Goal: Task Accomplishment & Management: Manage account settings

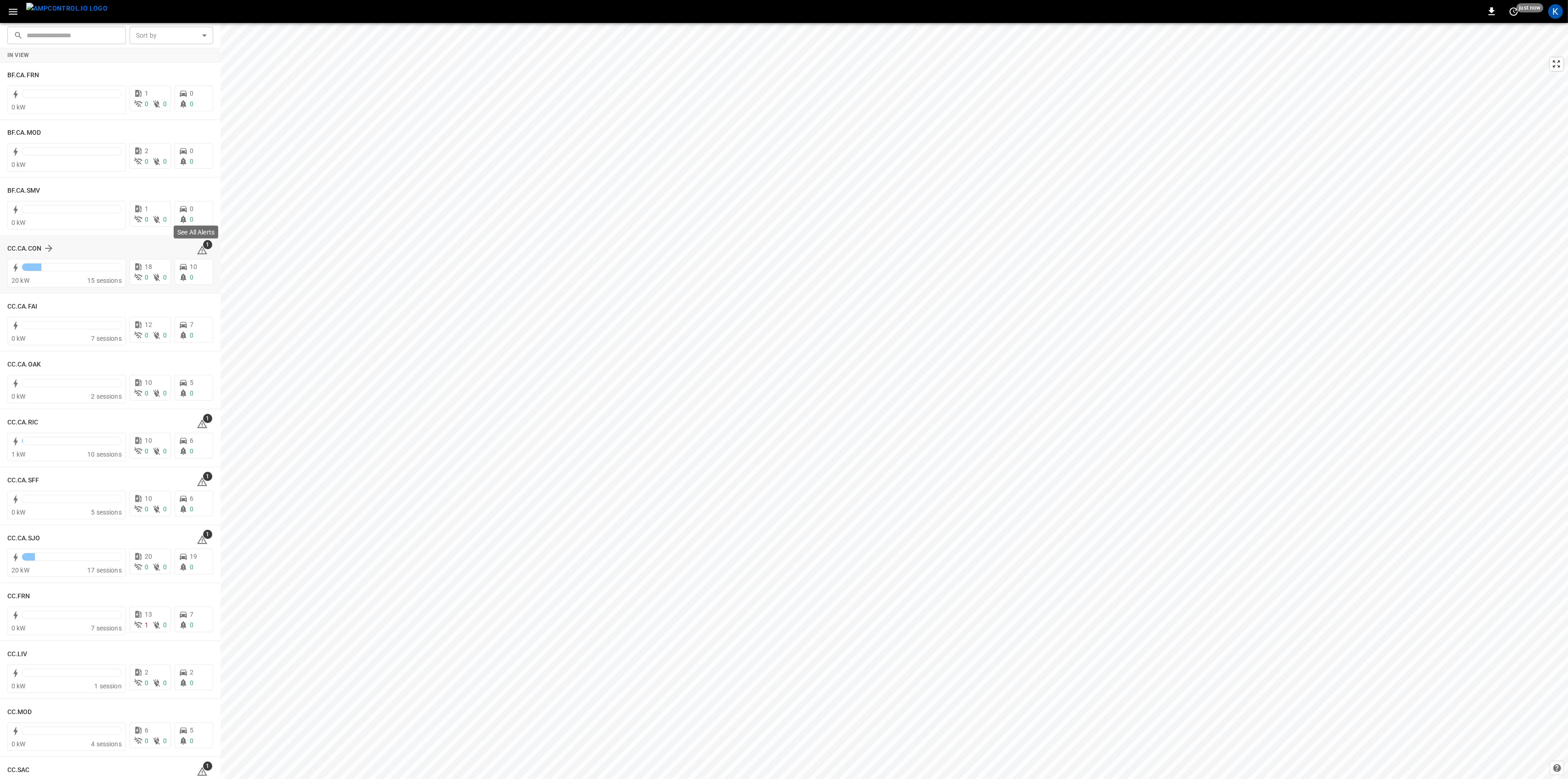
click at [203, 249] on span "1" at bounding box center [208, 244] width 9 height 9
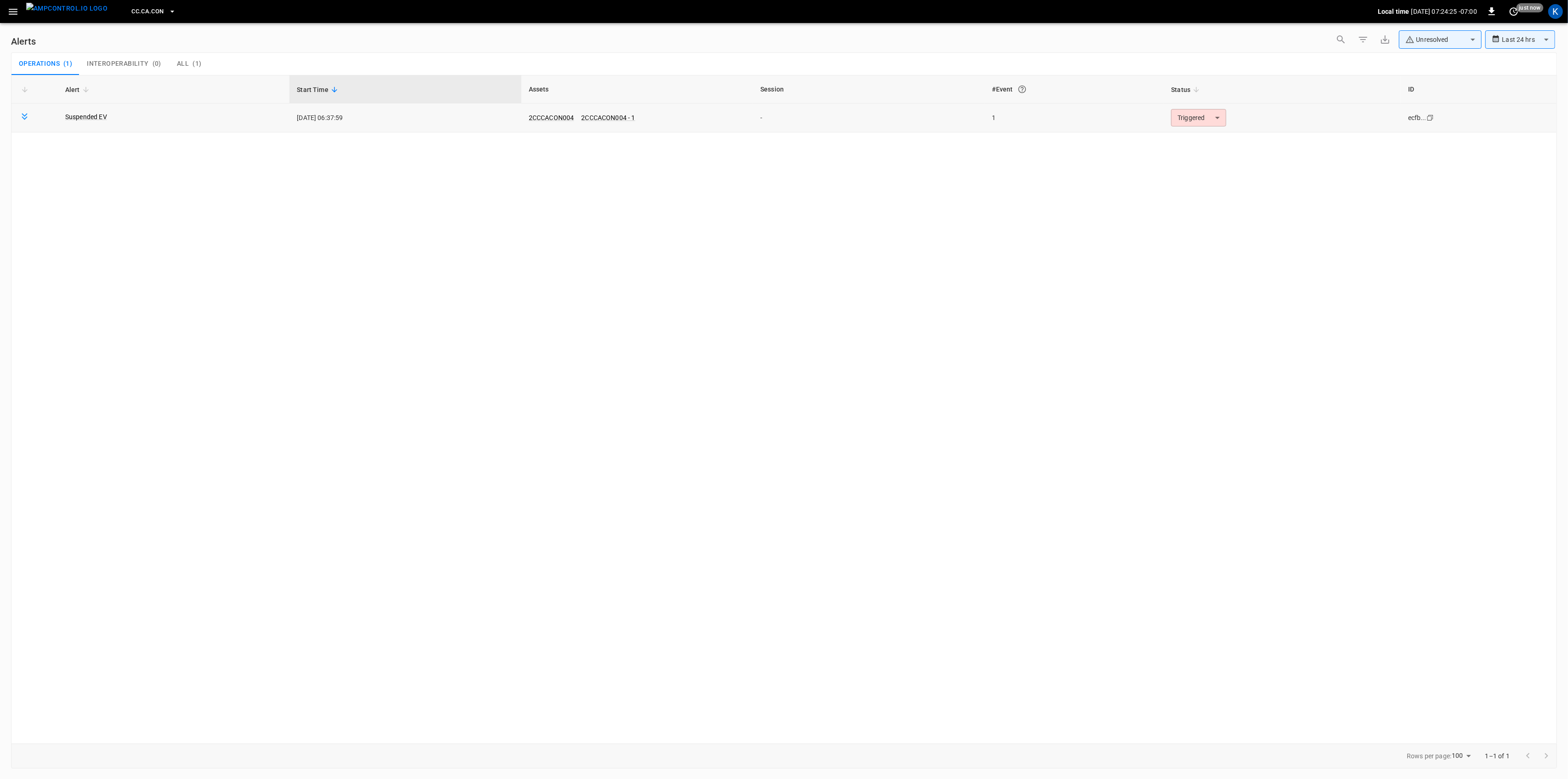
click at [1196, 124] on body "**********" at bounding box center [784, 387] width 1568 height 775
drag, startPoint x: 1188, startPoint y: 140, endPoint x: 1174, endPoint y: 146, distance: 15.2
click at [1188, 141] on li "Resolved" at bounding box center [1197, 140] width 58 height 16
click at [10, 10] on icon "button" at bounding box center [13, 12] width 12 height 12
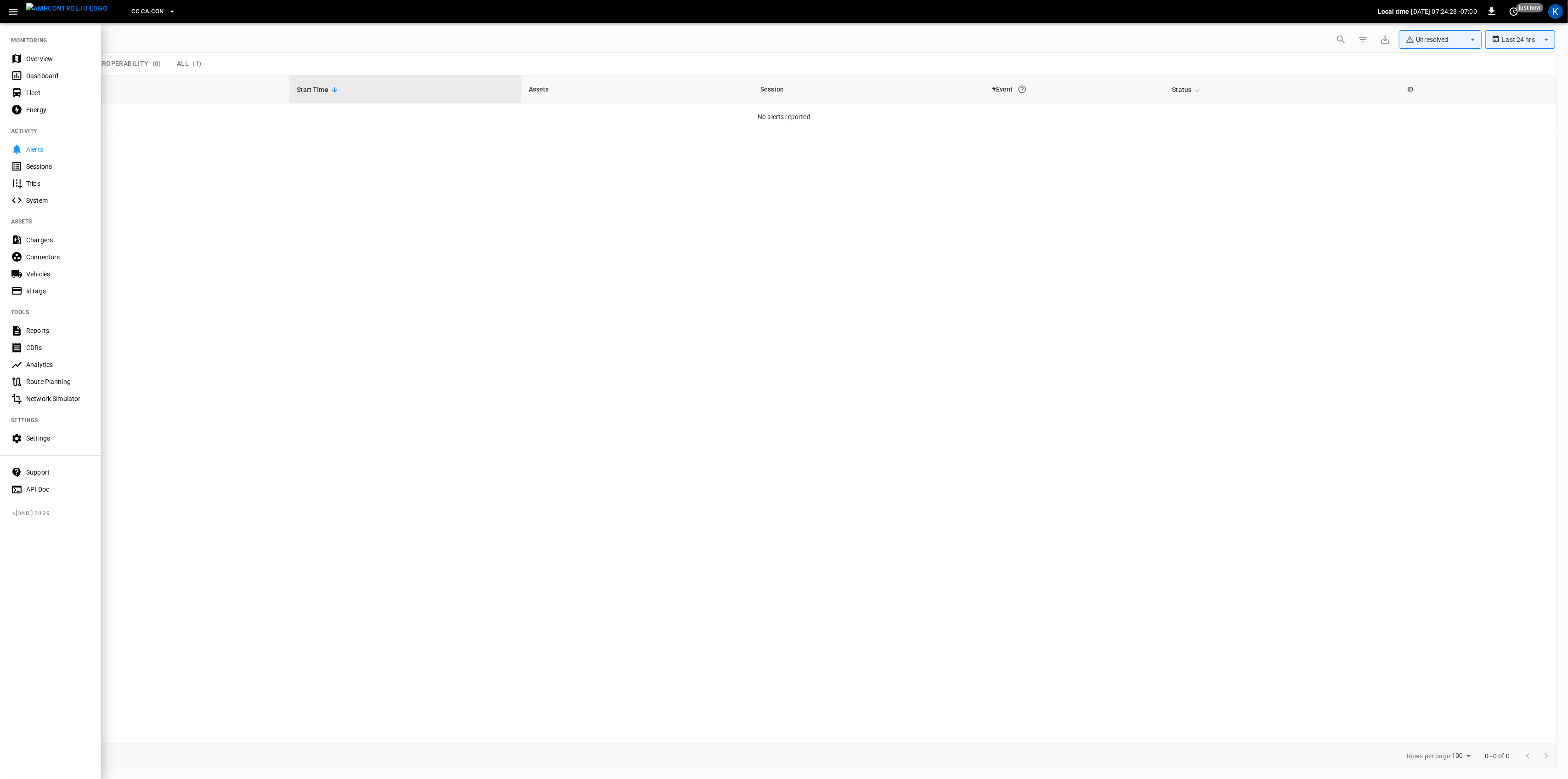
click at [32, 52] on div "Overview" at bounding box center [51, 58] width 101 height 17
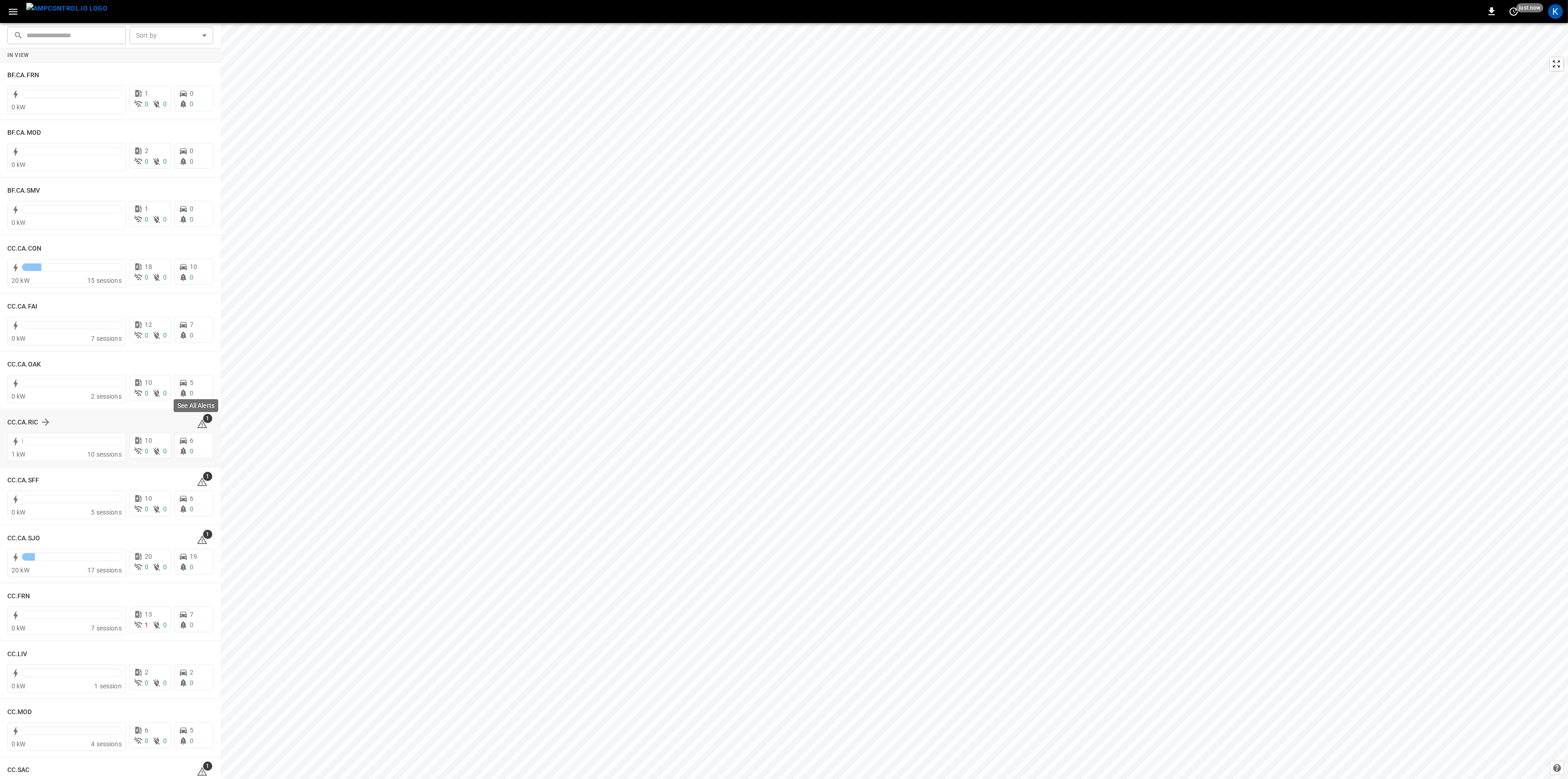
click at [198, 423] on icon at bounding box center [202, 423] width 10 height 9
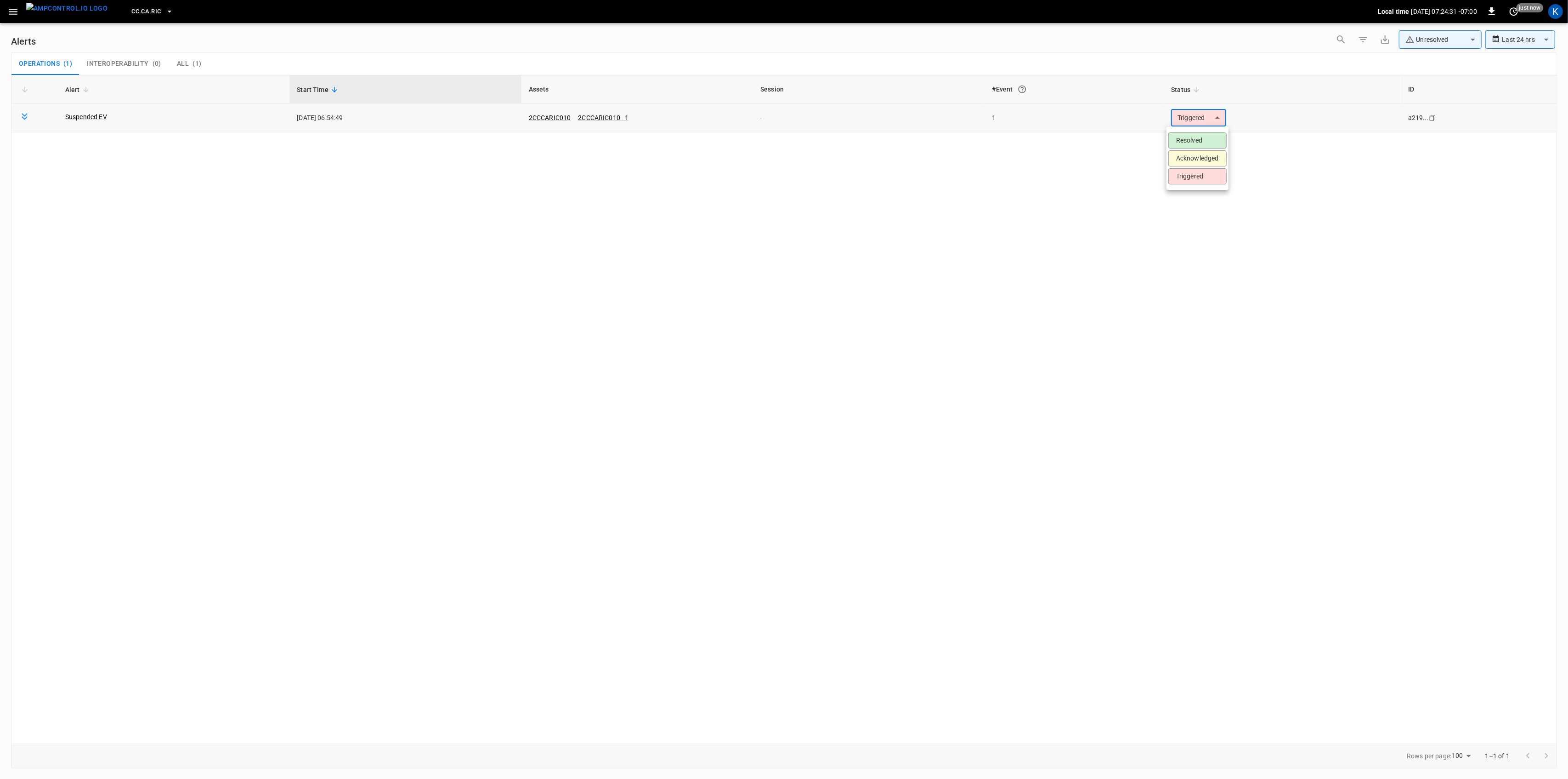
click at [1194, 118] on body "**********" at bounding box center [784, 387] width 1568 height 775
click at [1192, 135] on li "Resolved" at bounding box center [1197, 140] width 58 height 16
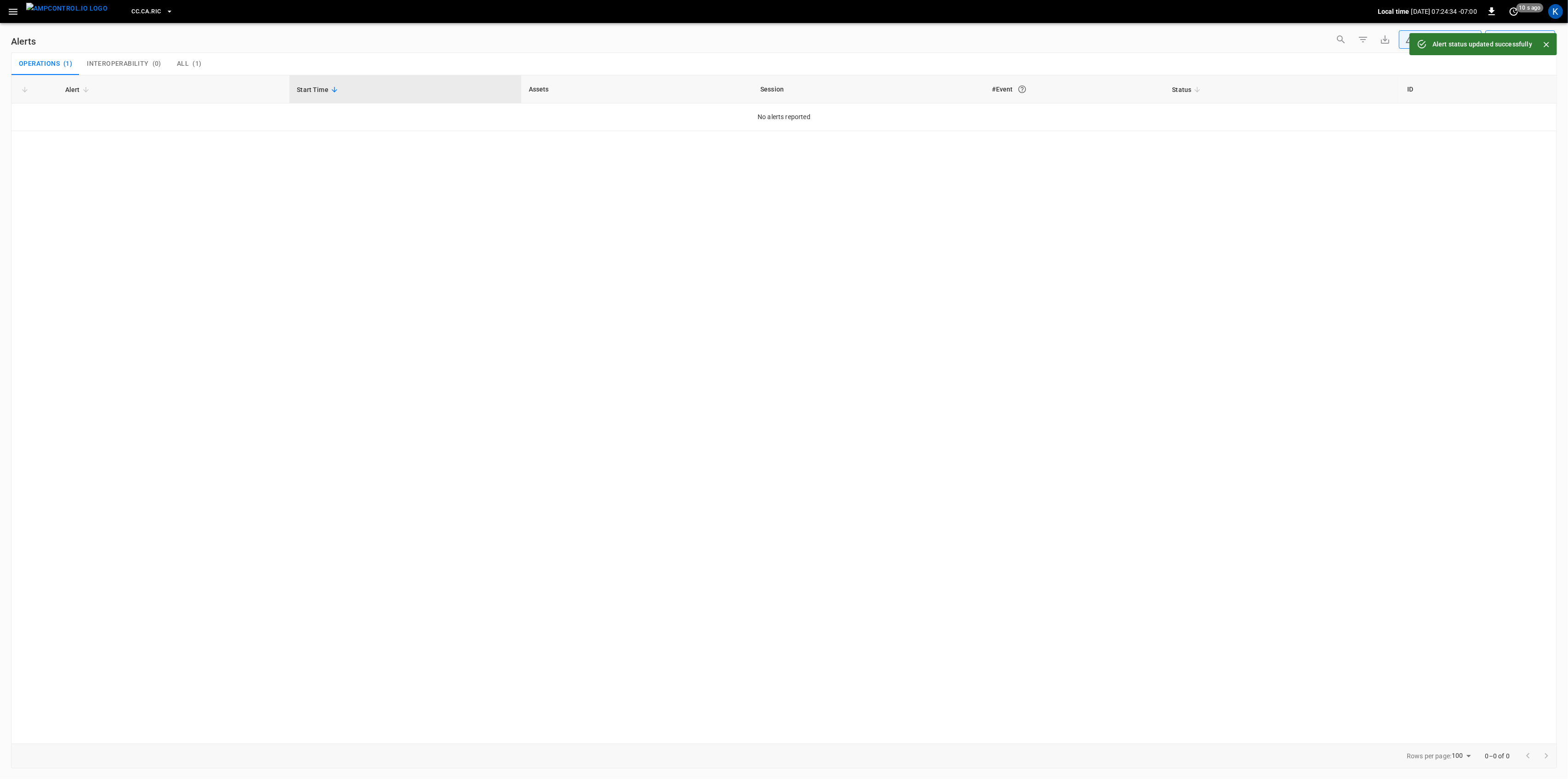
click at [13, 10] on icon "button" at bounding box center [13, 12] width 12 height 12
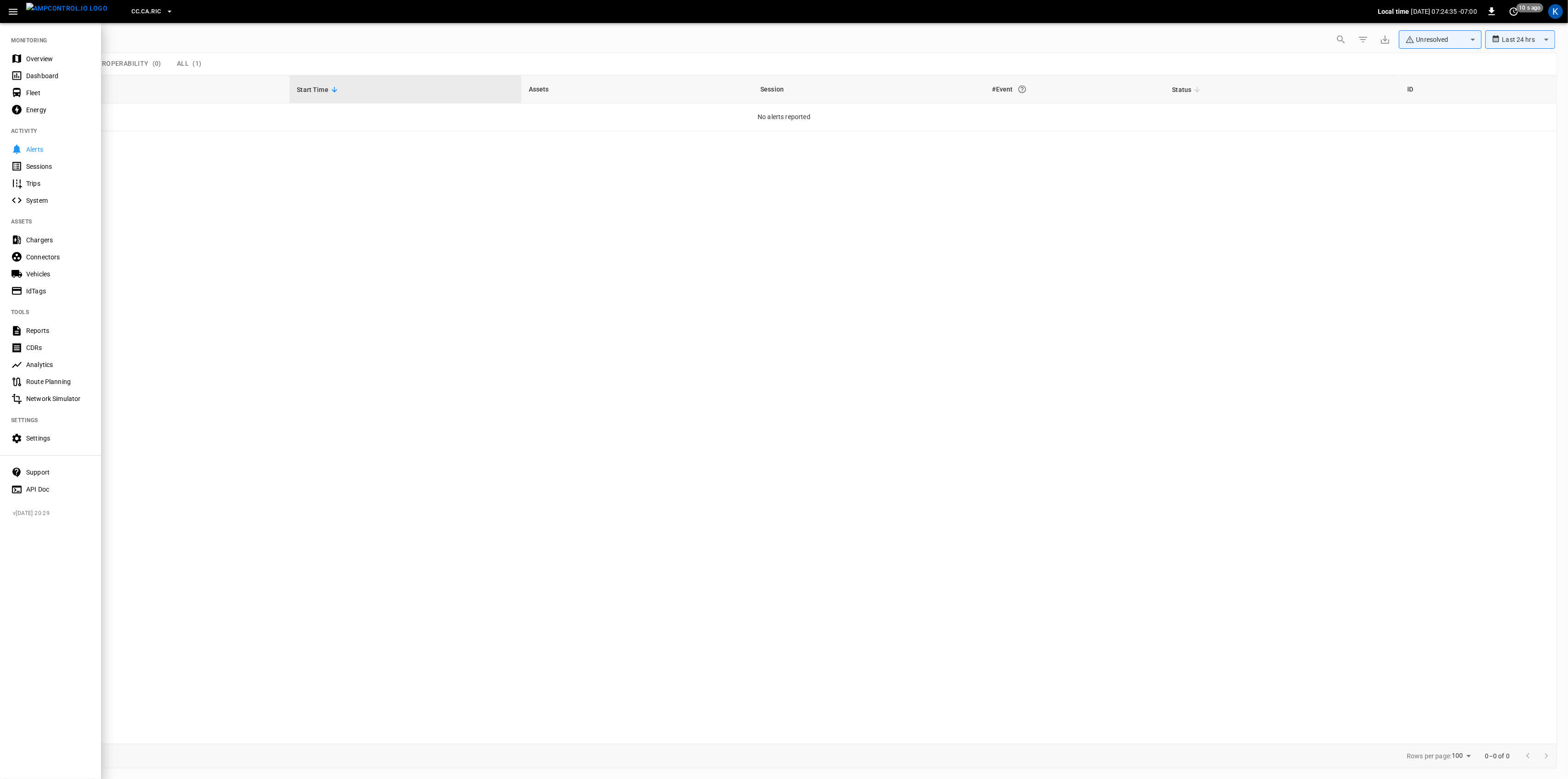
click at [38, 54] on div "Overview" at bounding box center [58, 58] width 64 height 9
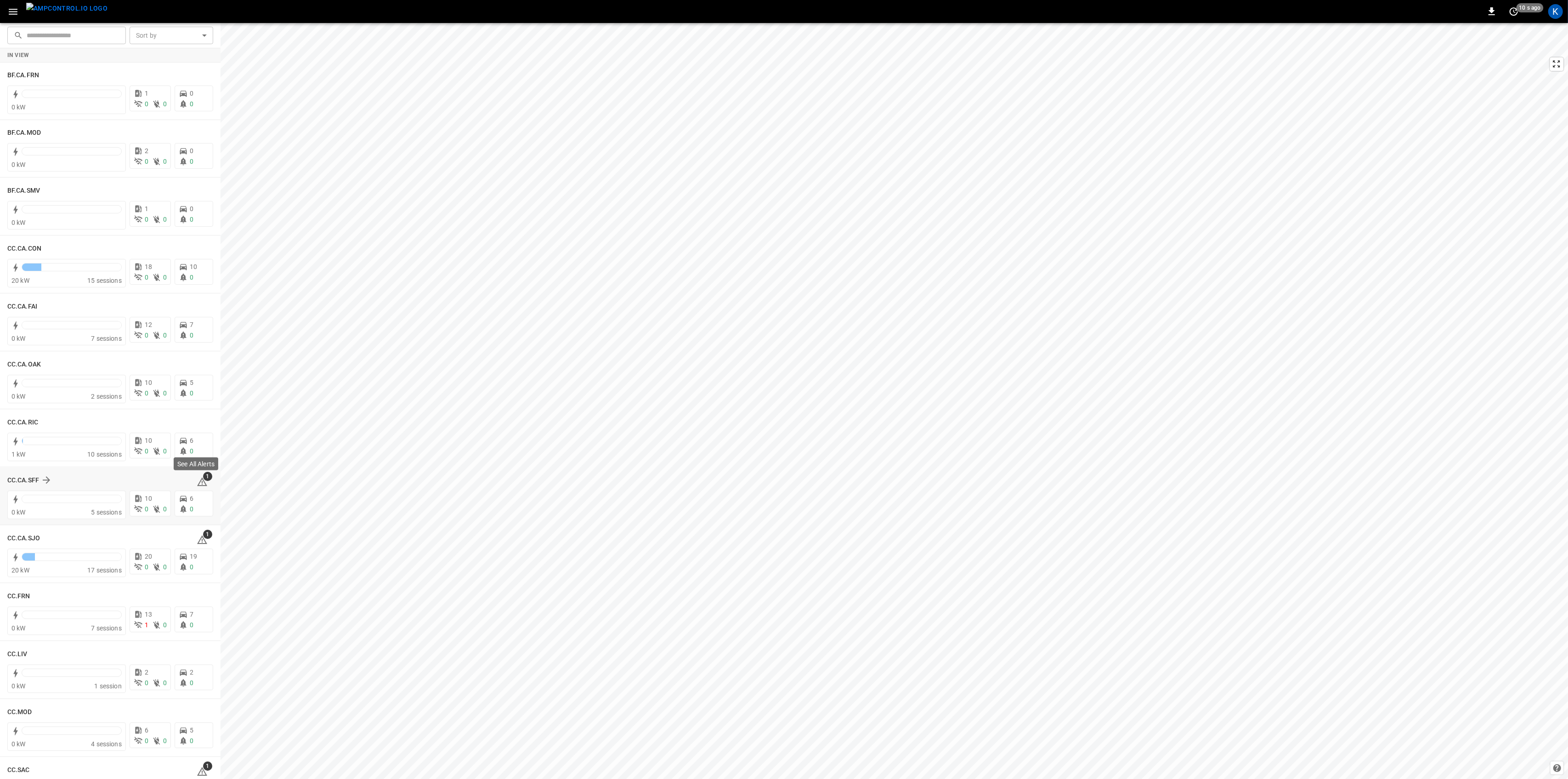
click at [203, 479] on span "1" at bounding box center [208, 476] width 9 height 9
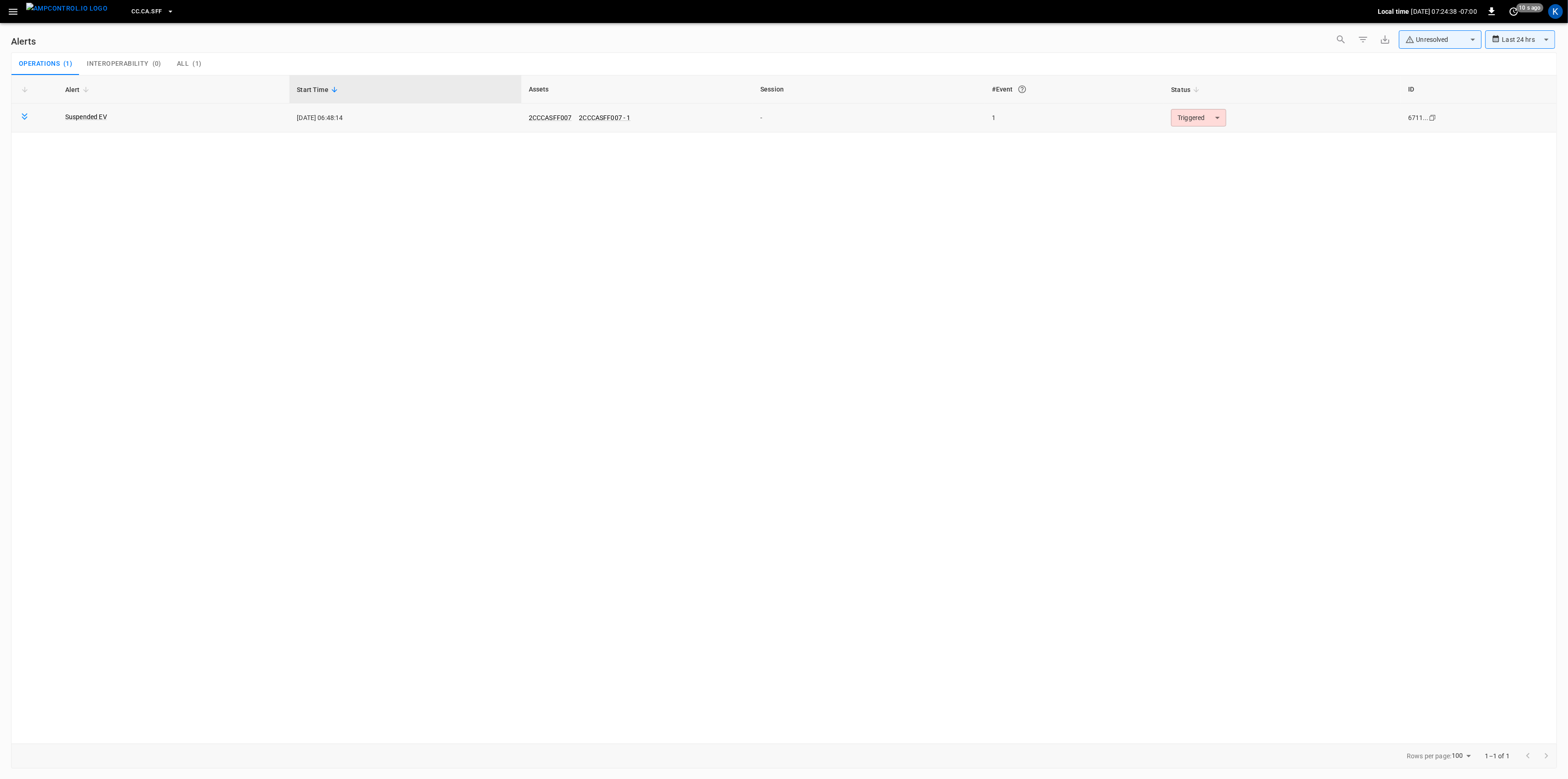
click at [1196, 121] on body "**********" at bounding box center [784, 387] width 1568 height 775
click at [1192, 139] on li "Resolved" at bounding box center [1197, 140] width 58 height 16
click at [14, 13] on icon "button" at bounding box center [13, 12] width 9 height 6
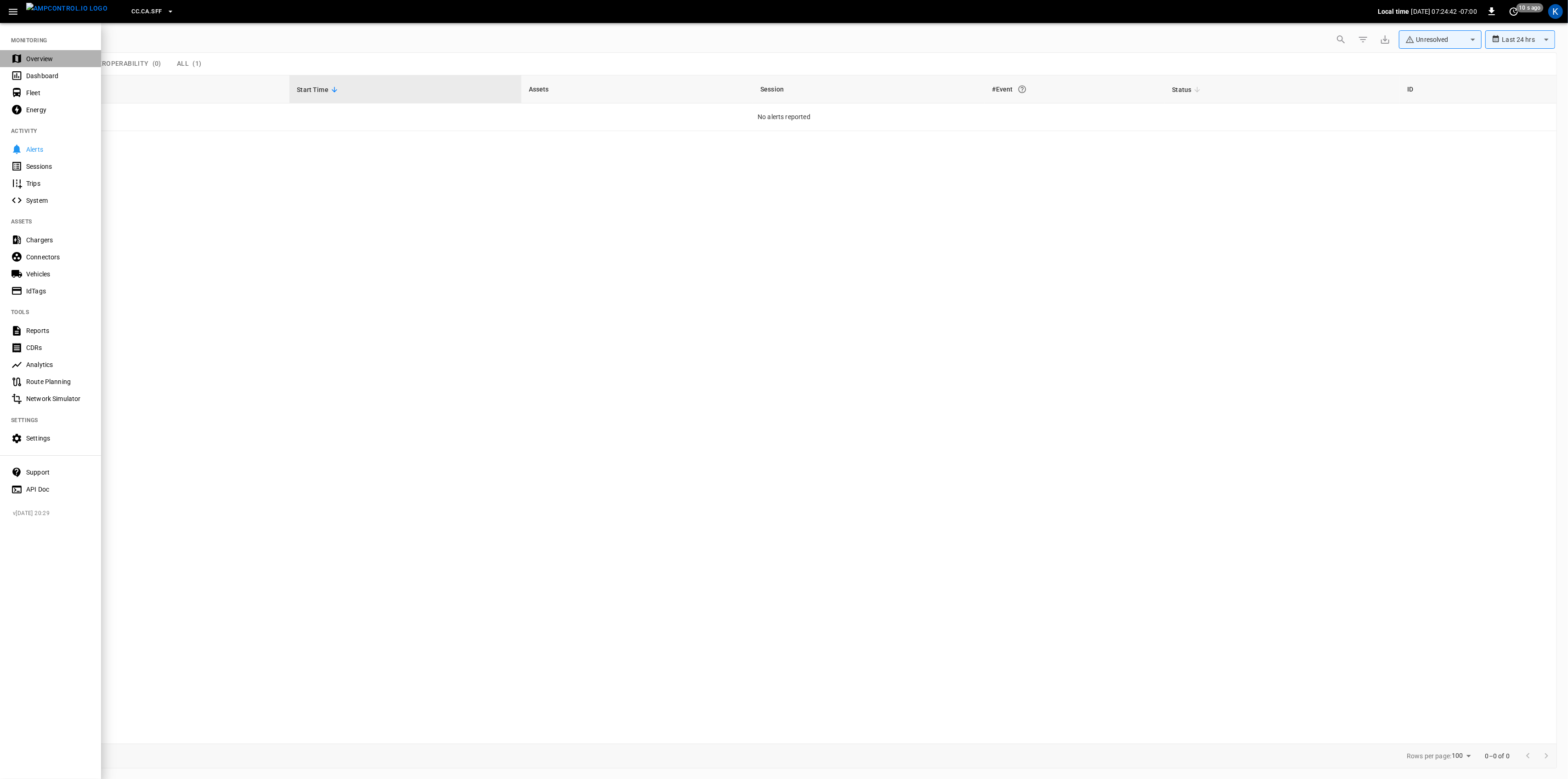
click at [47, 57] on div "Overview" at bounding box center [58, 58] width 64 height 9
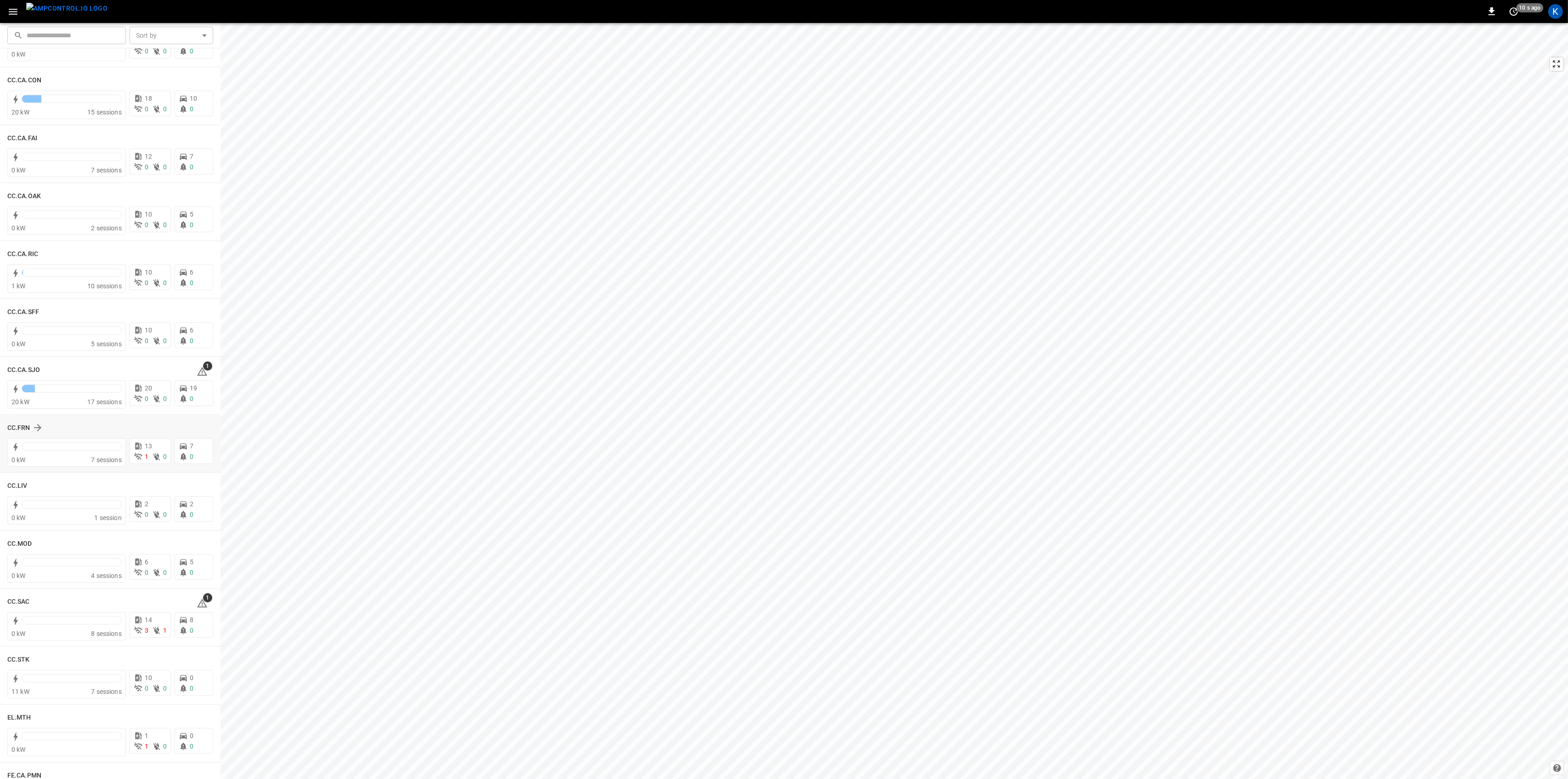
scroll to position [184, 0]
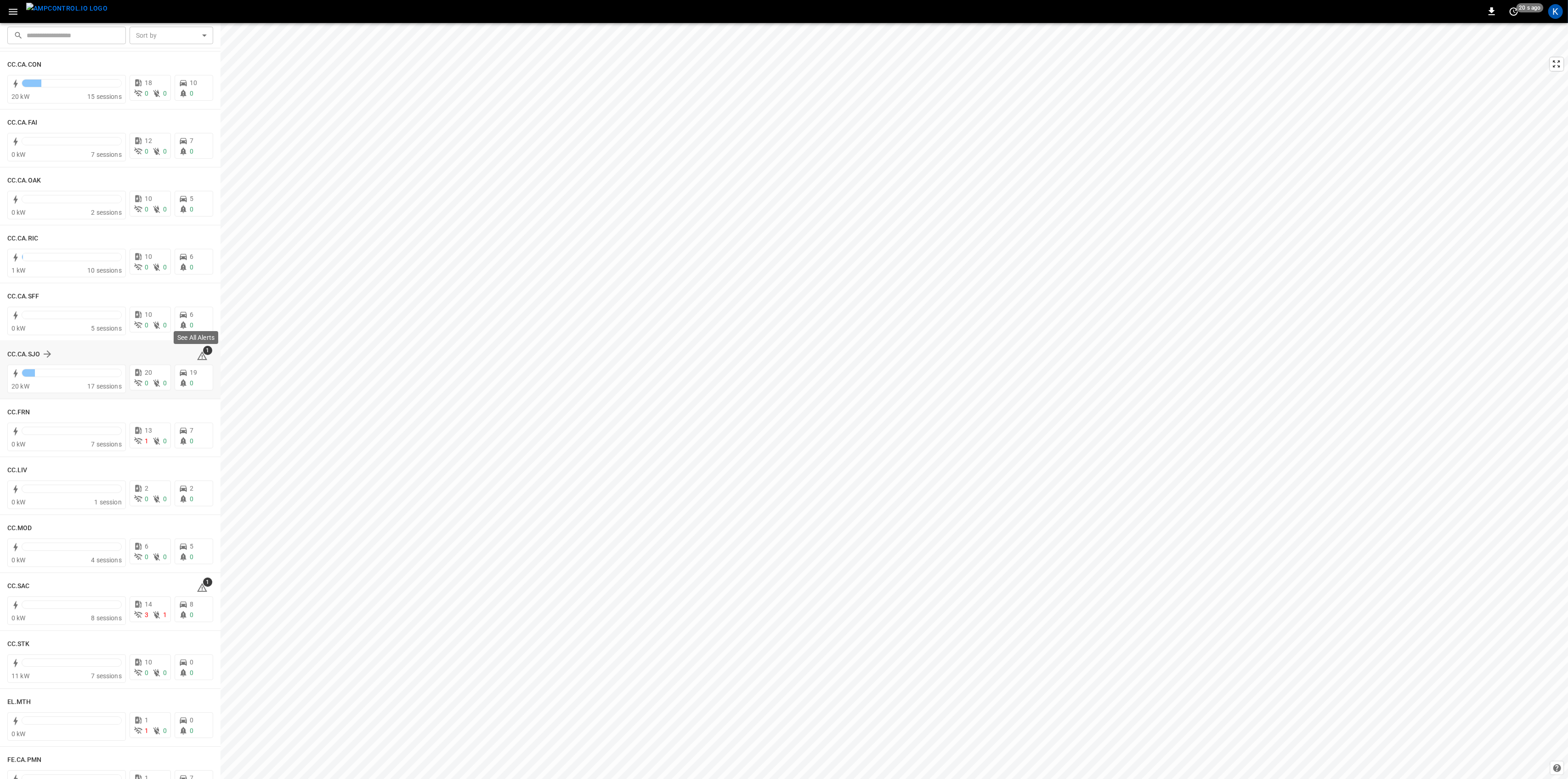
click at [198, 355] on icon at bounding box center [202, 356] width 10 height 9
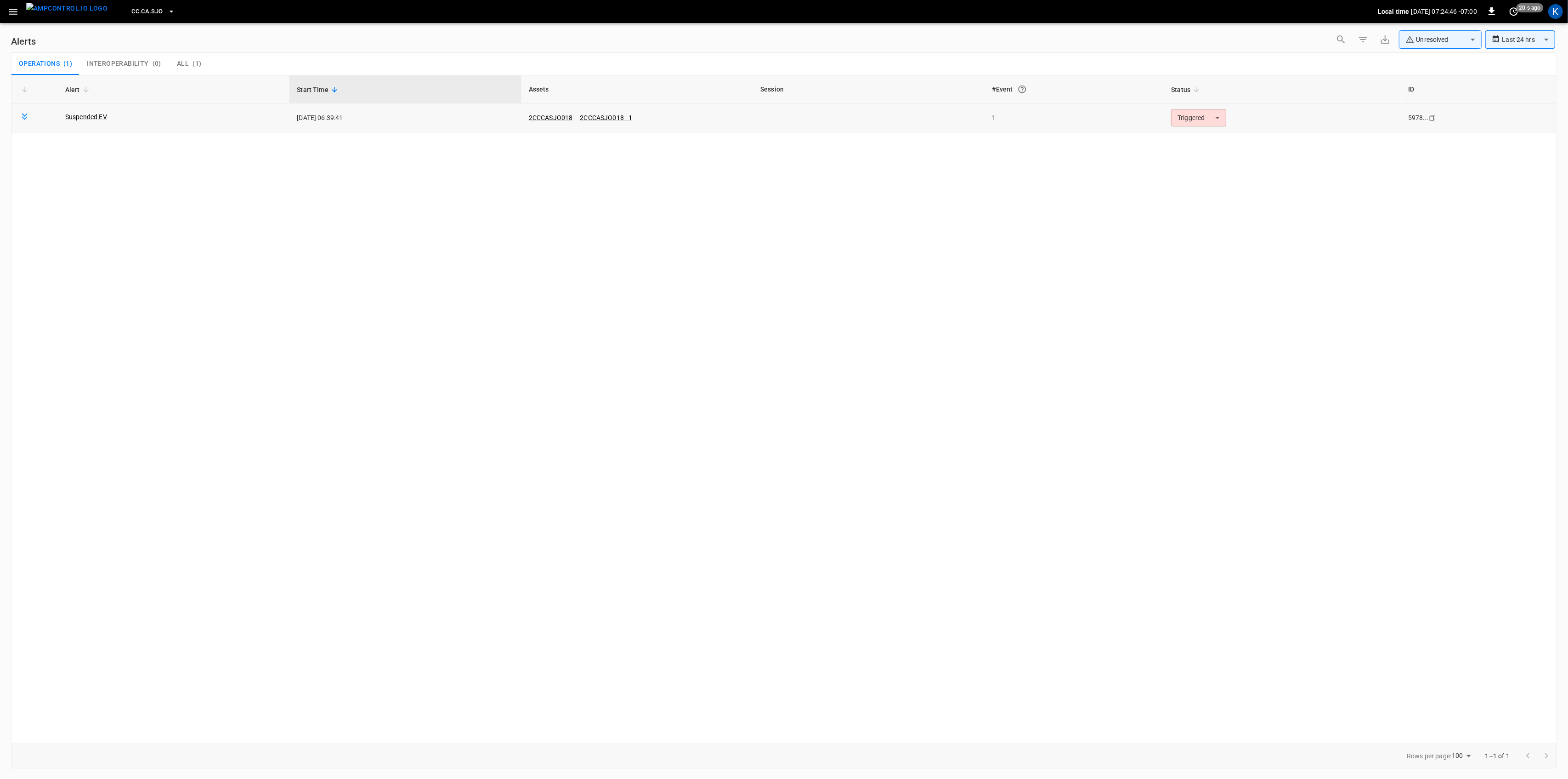
click at [1197, 119] on body "**********" at bounding box center [784, 387] width 1568 height 775
click at [1191, 139] on li "Resolved" at bounding box center [1197, 140] width 58 height 16
click at [13, 12] on icon "button" at bounding box center [13, 12] width 12 height 12
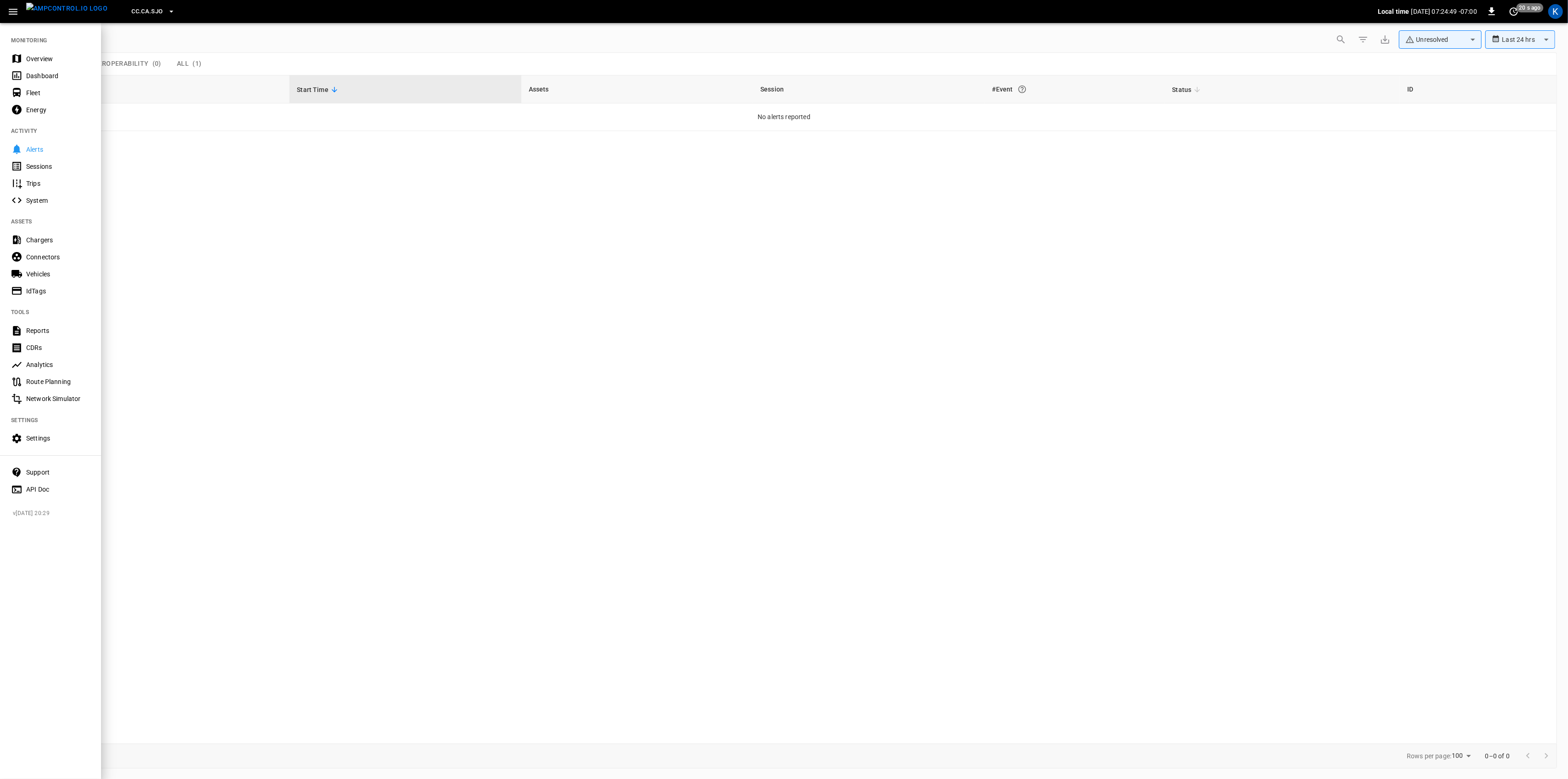
click at [35, 55] on div "Overview" at bounding box center [58, 58] width 64 height 9
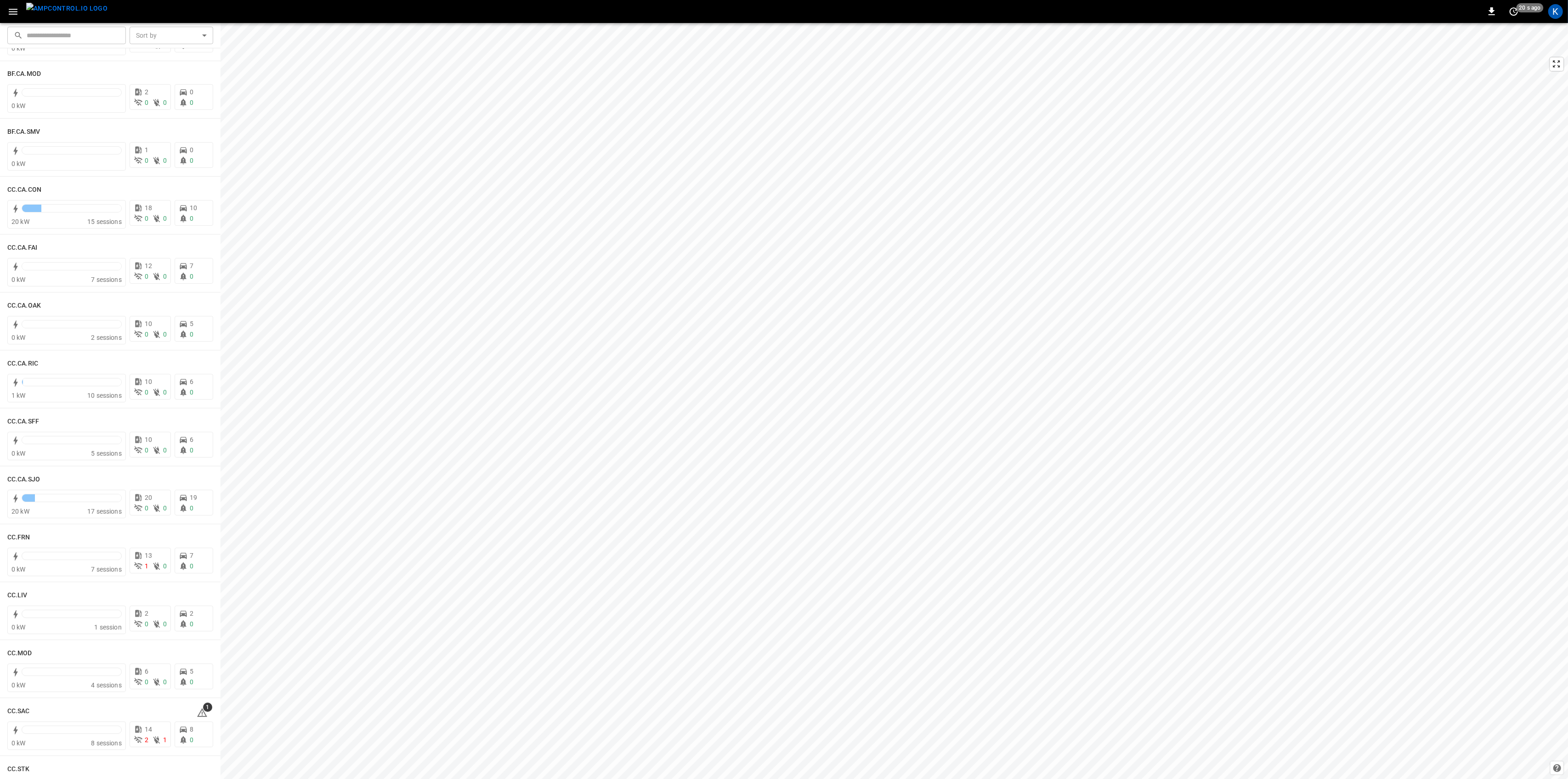
scroll to position [368, 0]
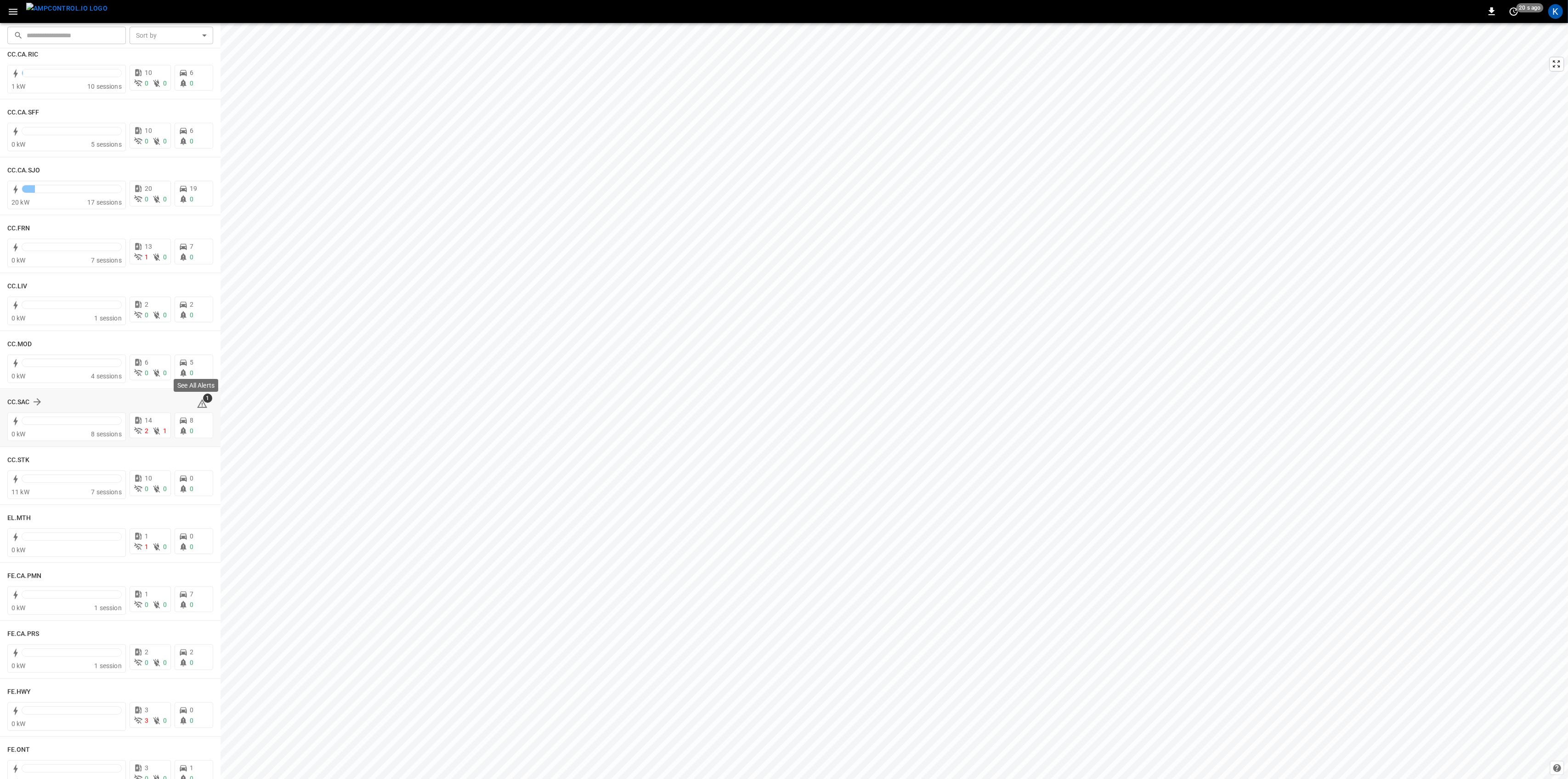
click at [197, 403] on icon at bounding box center [202, 404] width 11 height 11
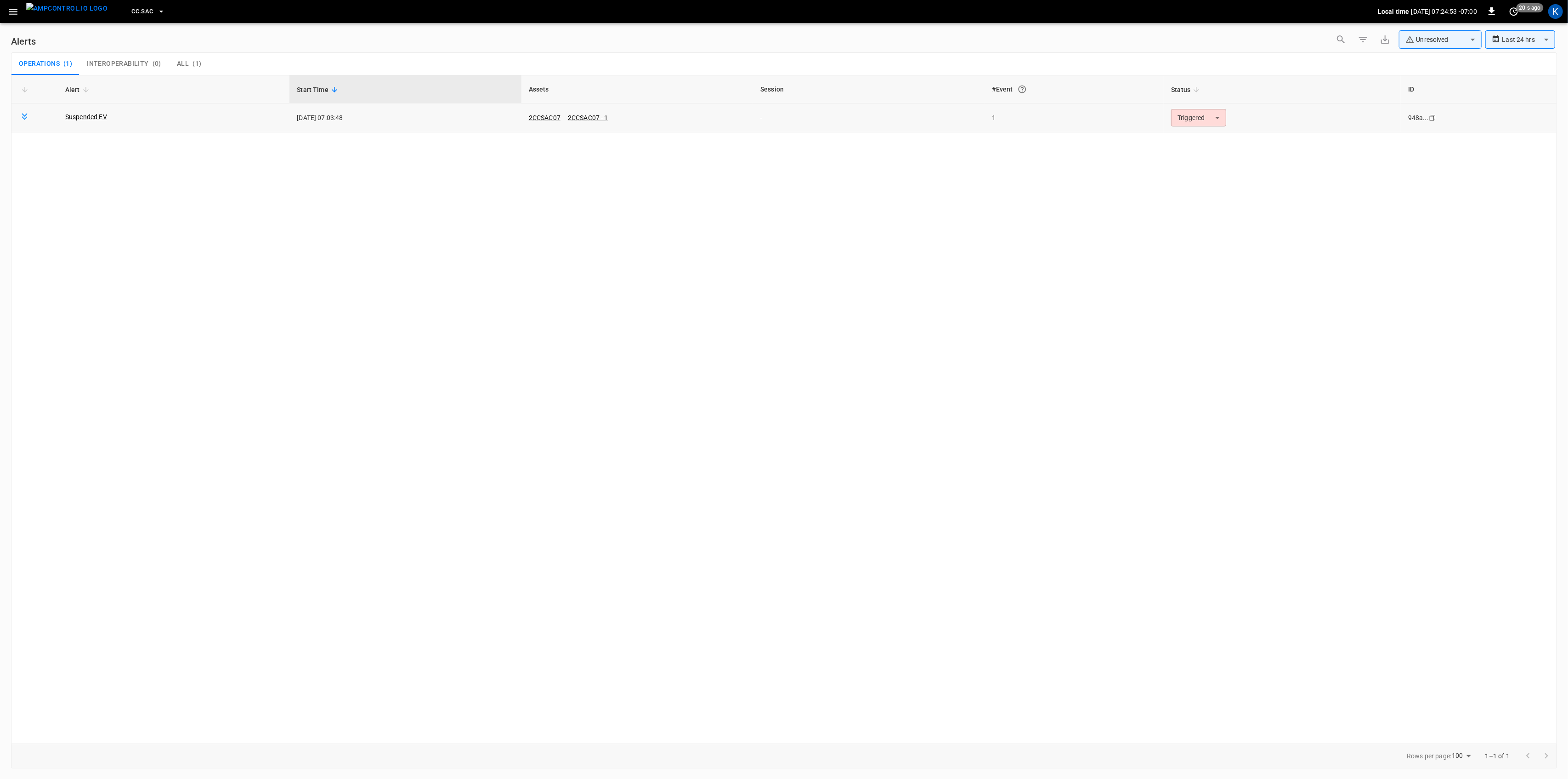
click at [1192, 119] on body "**********" at bounding box center [784, 387] width 1568 height 775
click at [1184, 140] on li "Resolved" at bounding box center [1197, 140] width 58 height 16
drag, startPoint x: 13, startPoint y: 13, endPoint x: 13, endPoint y: 21, distance: 8.0
click at [13, 13] on icon "button" at bounding box center [13, 12] width 9 height 6
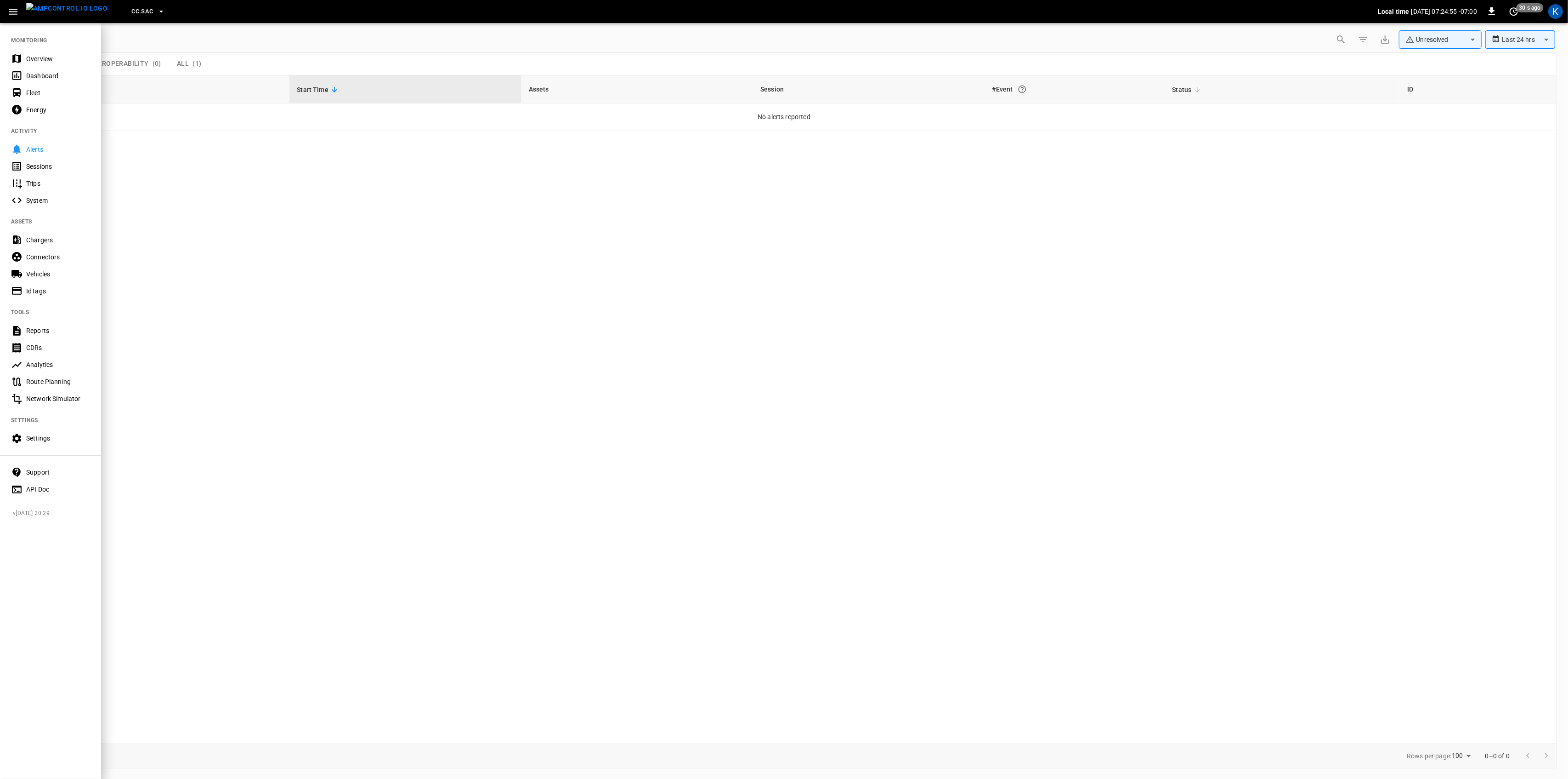
click at [26, 54] on div "Overview" at bounding box center [58, 58] width 64 height 9
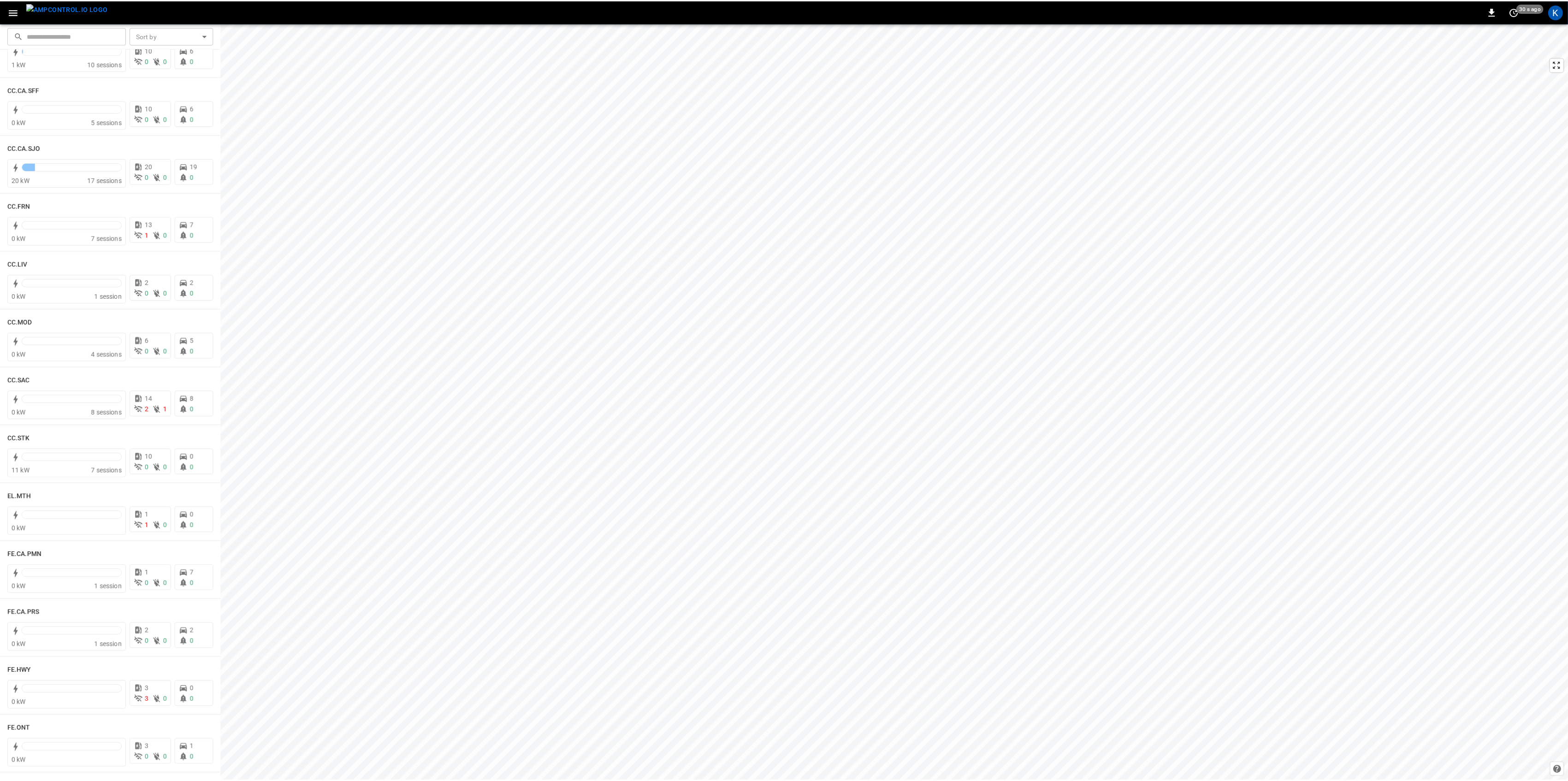
scroll to position [430, 0]
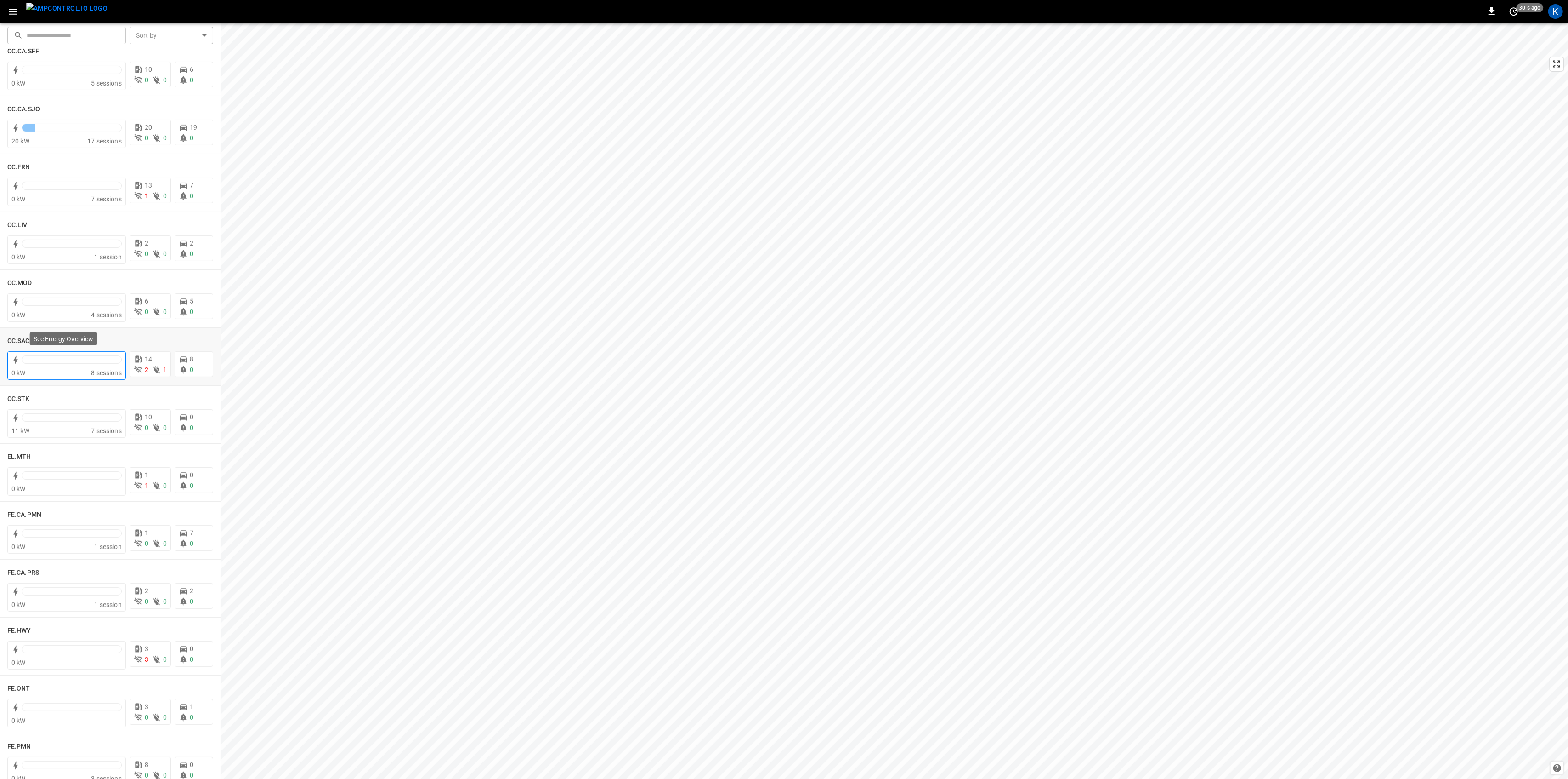
click at [80, 372] on div "0 kW" at bounding box center [51, 373] width 80 height 9
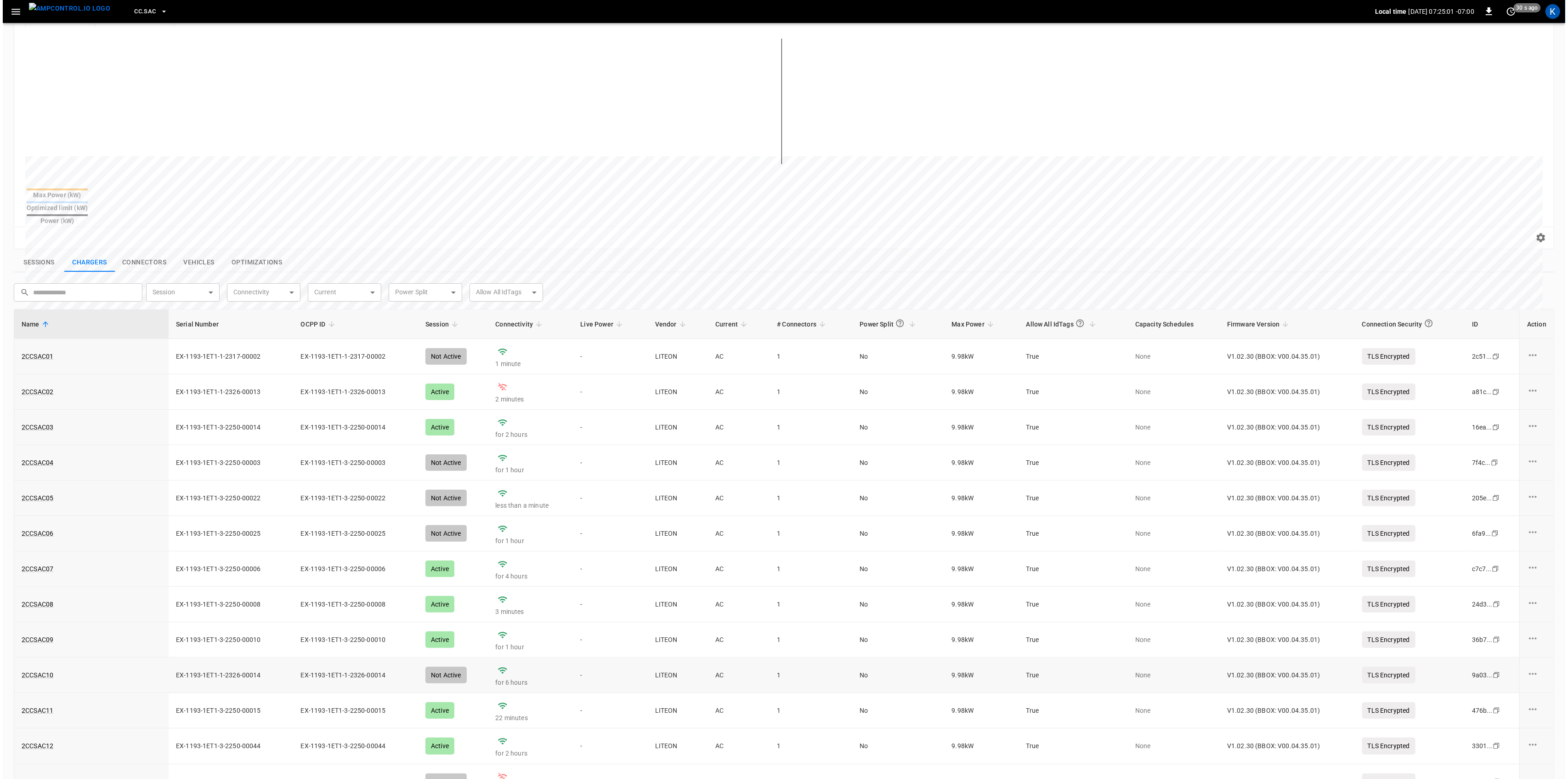
scroll to position [96, 0]
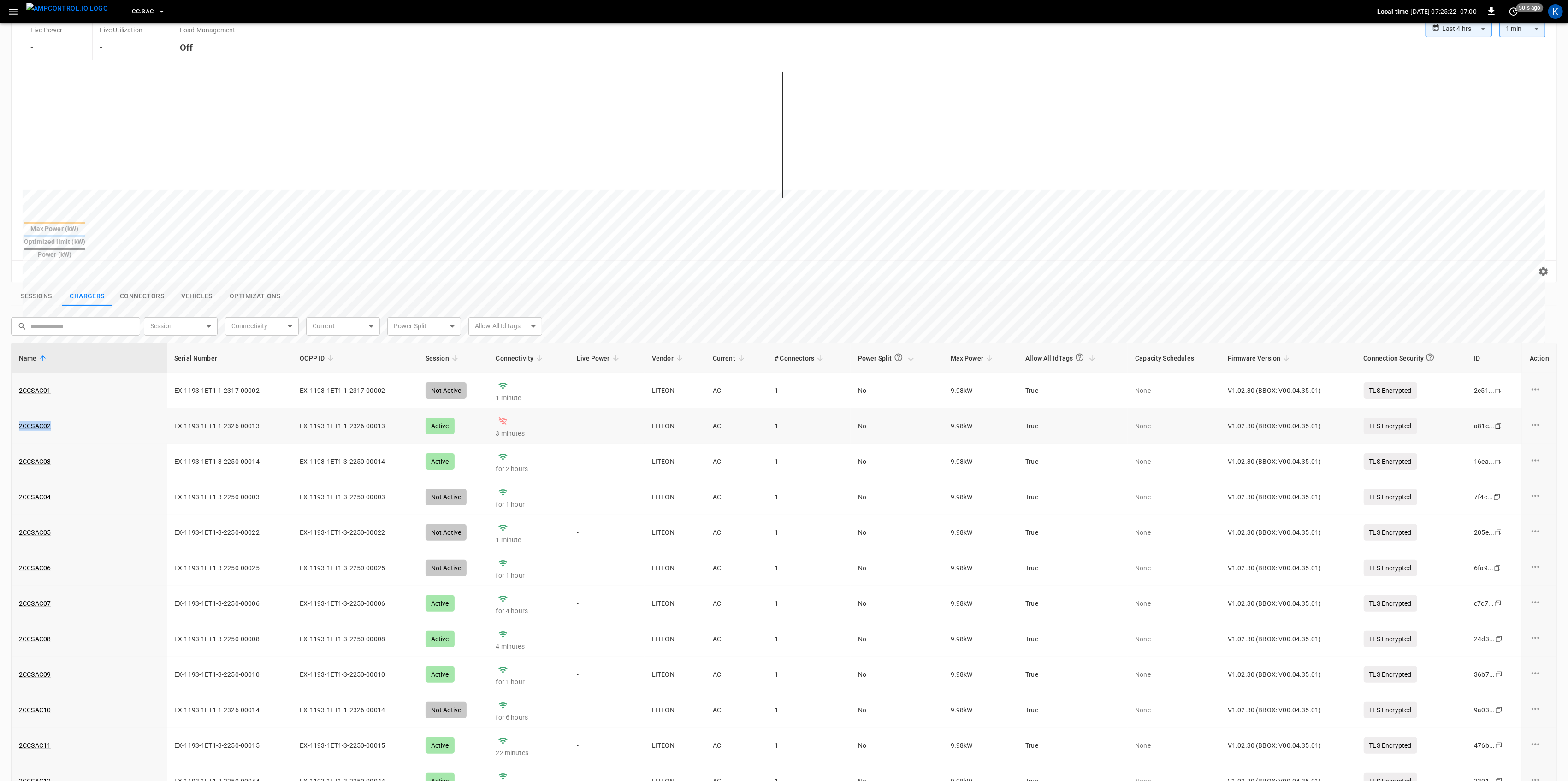
drag, startPoint x: 70, startPoint y: 410, endPoint x: 16, endPoint y: 415, distance: 54.2
click at [16, 415] on td "2CCSAC02" at bounding box center [89, 426] width 155 height 35
copy link "2CCSAC02"
click at [16, 13] on icon "button" at bounding box center [13, 12] width 9 height 6
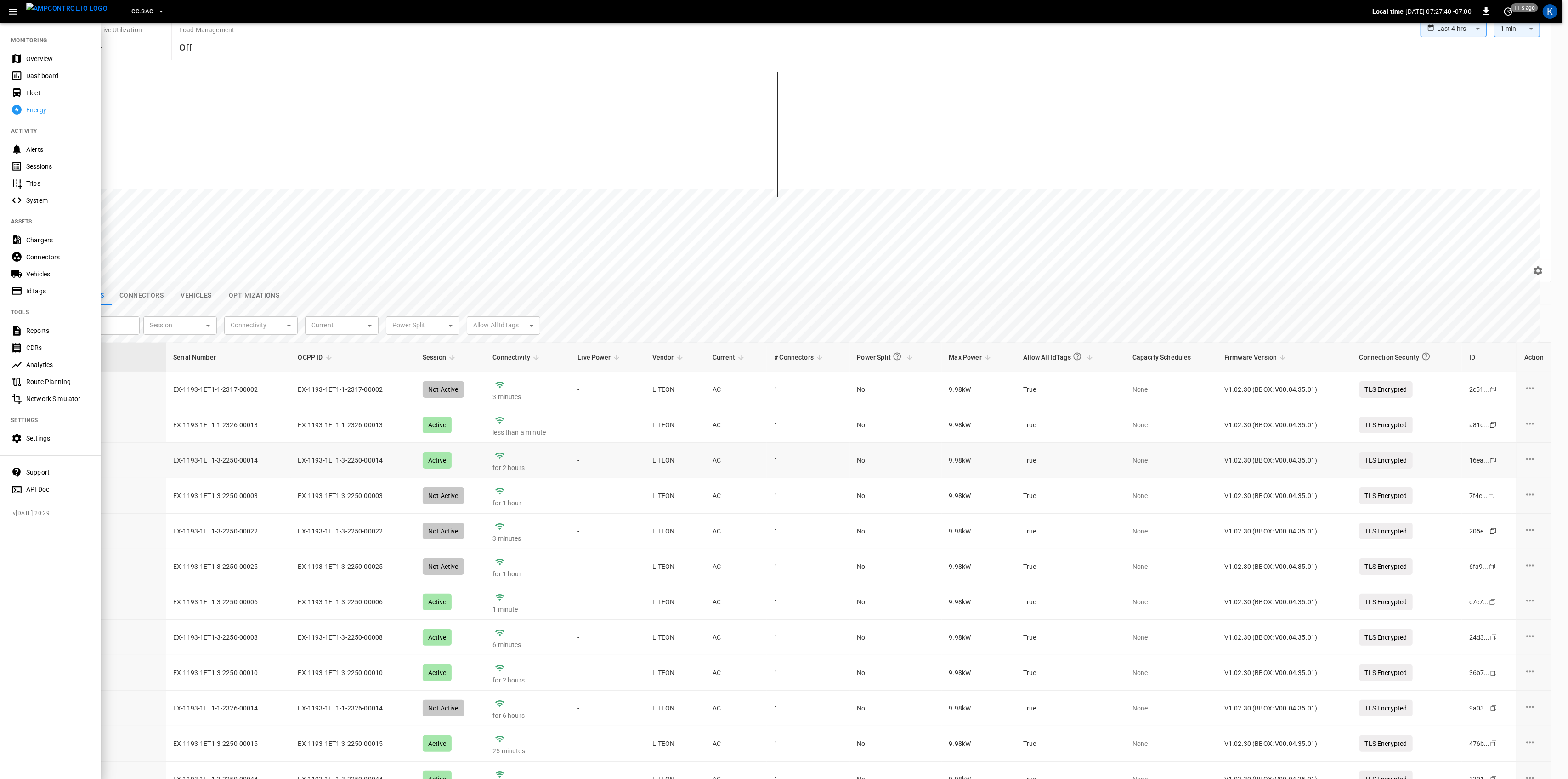
click at [28, 57] on div "Overview" at bounding box center [58, 58] width 64 height 9
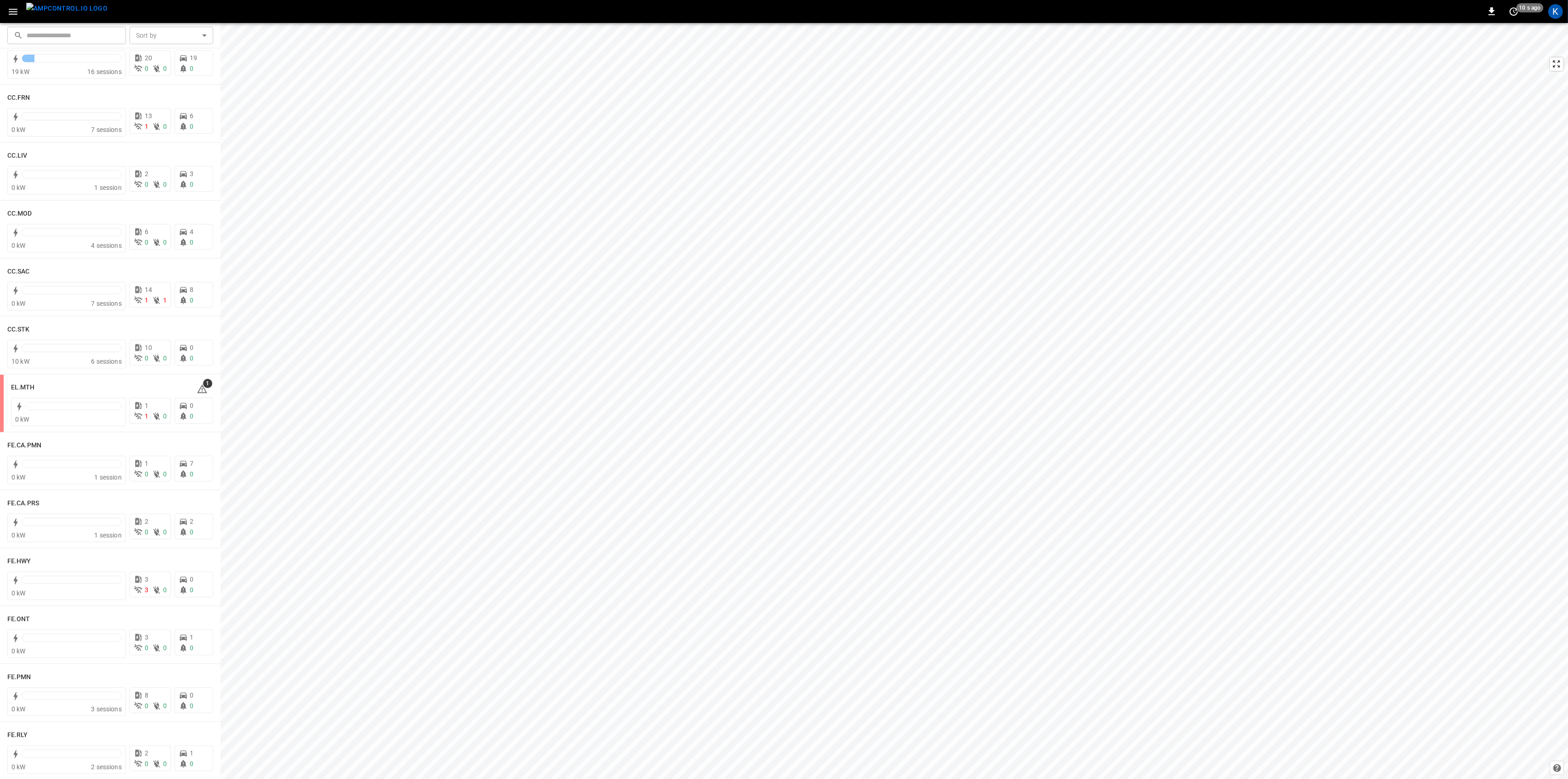
scroll to position [490, 0]
click at [79, 415] on div at bounding box center [73, 414] width 96 height 7
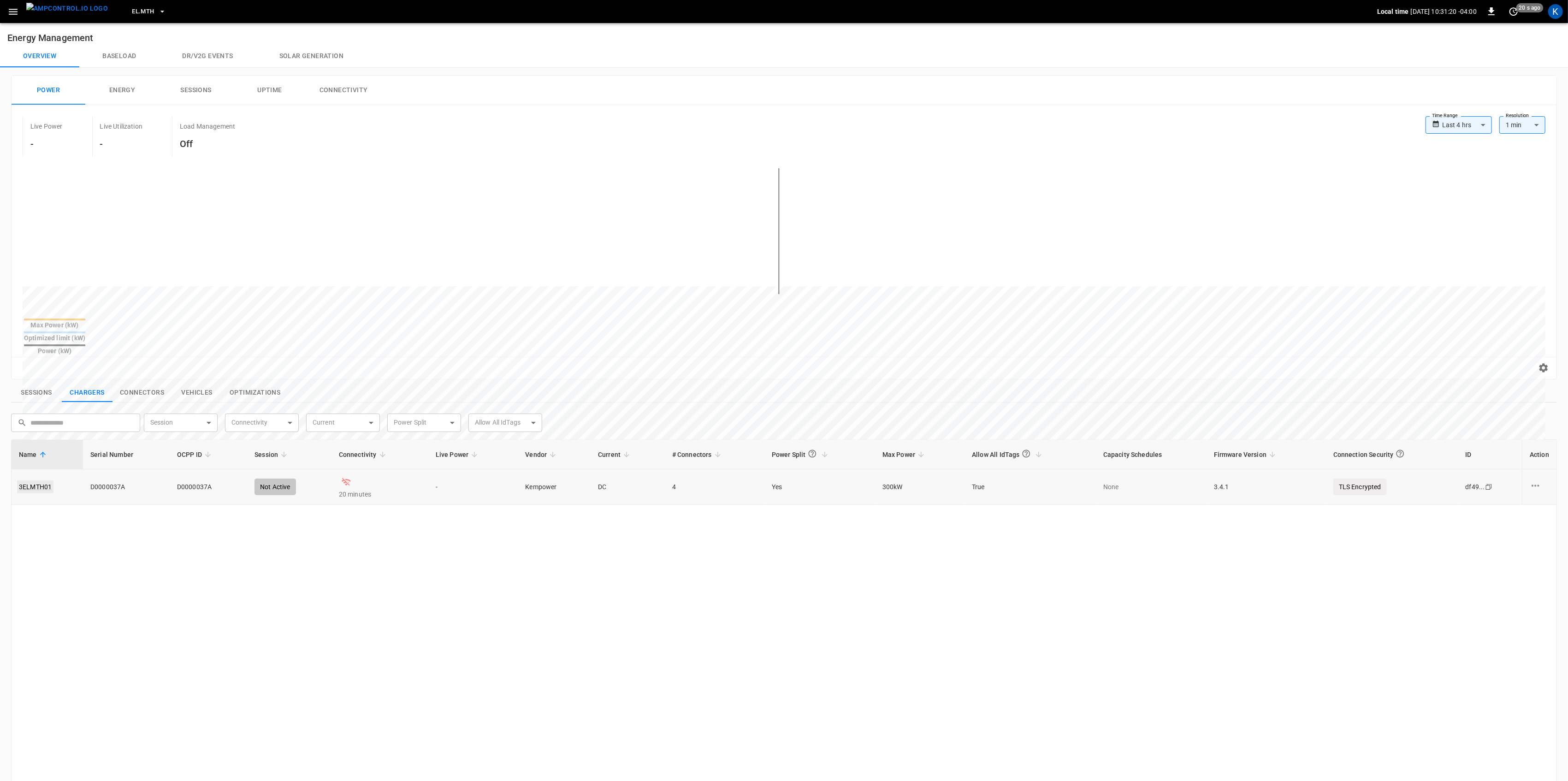
click at [36, 480] on link "3ELMTH01" at bounding box center [35, 486] width 37 height 13
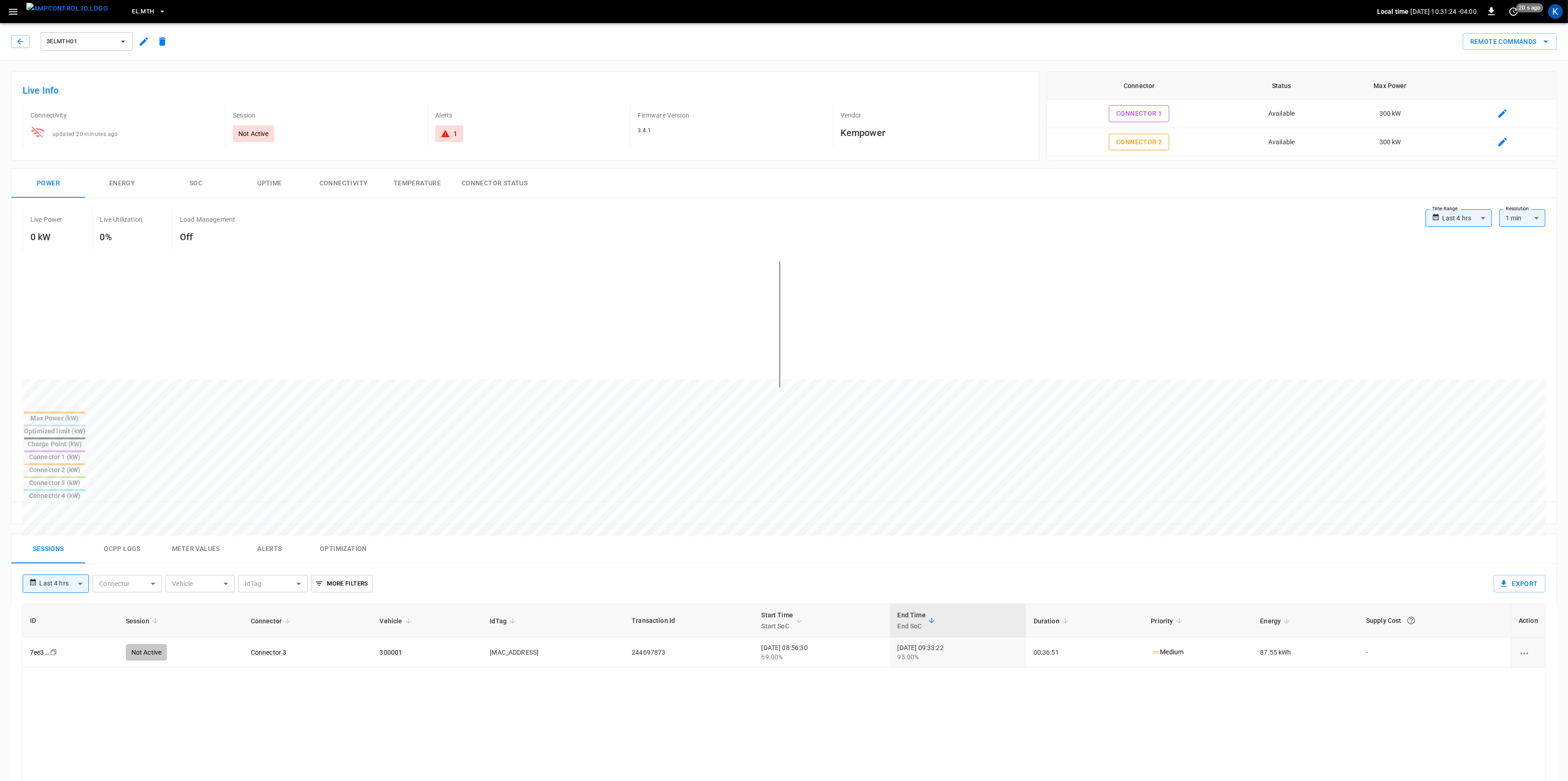
drag, startPoint x: 421, startPoint y: 496, endPoint x: 431, endPoint y: 493, distance: 10.4
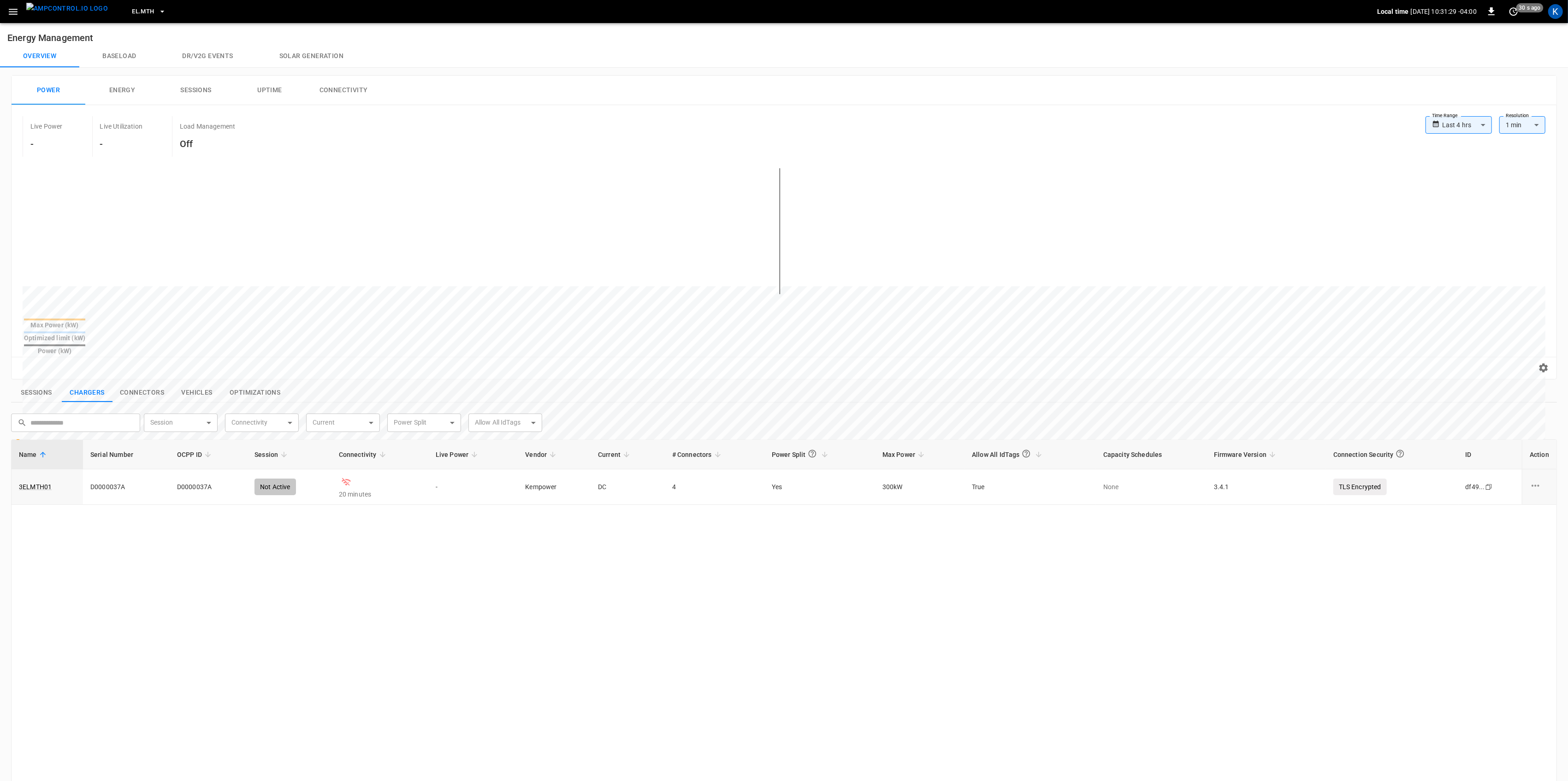
click at [16, 11] on icon "button" at bounding box center [13, 12] width 9 height 6
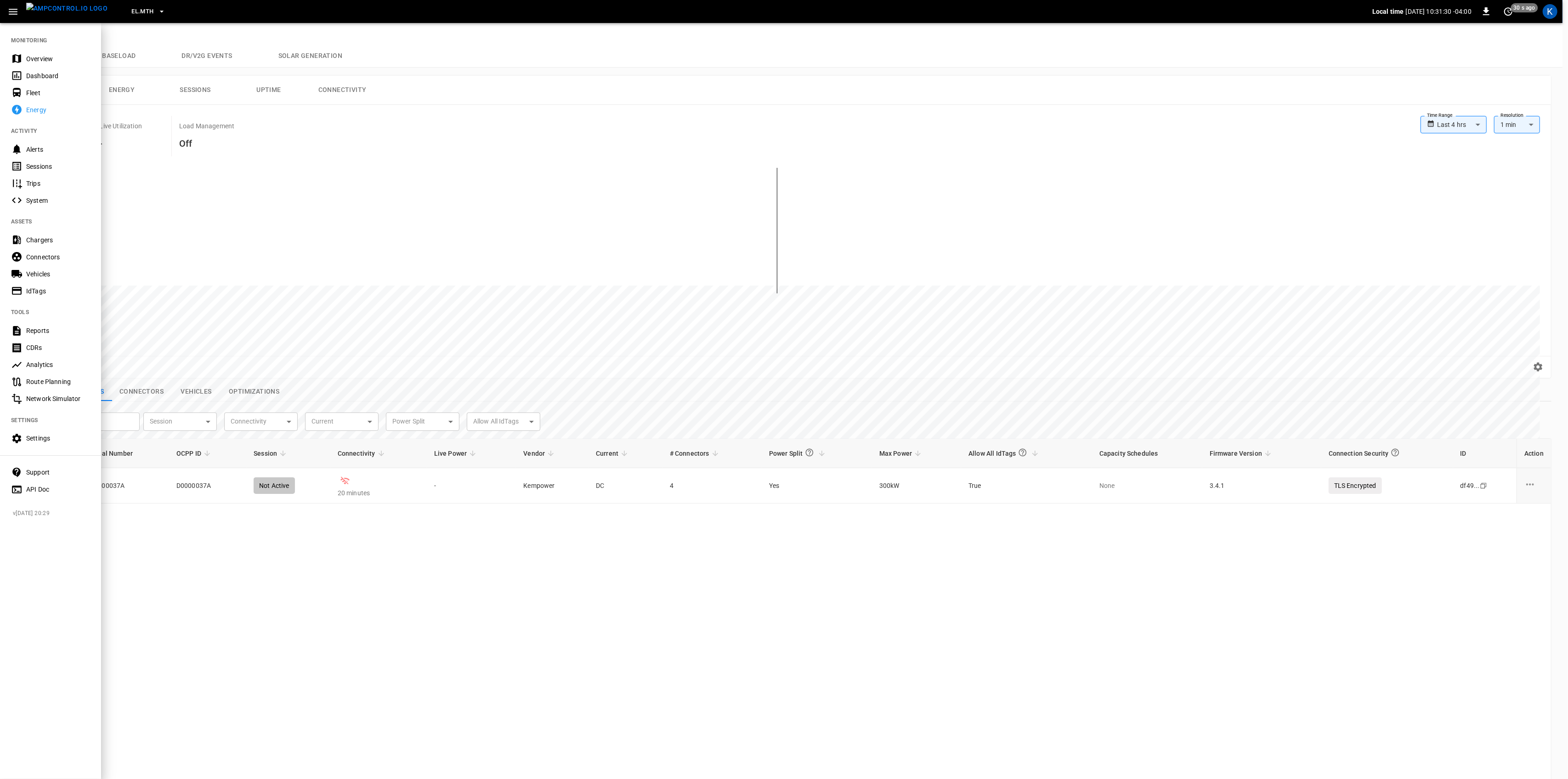
click at [26, 57] on div "Overview" at bounding box center [58, 58] width 64 height 9
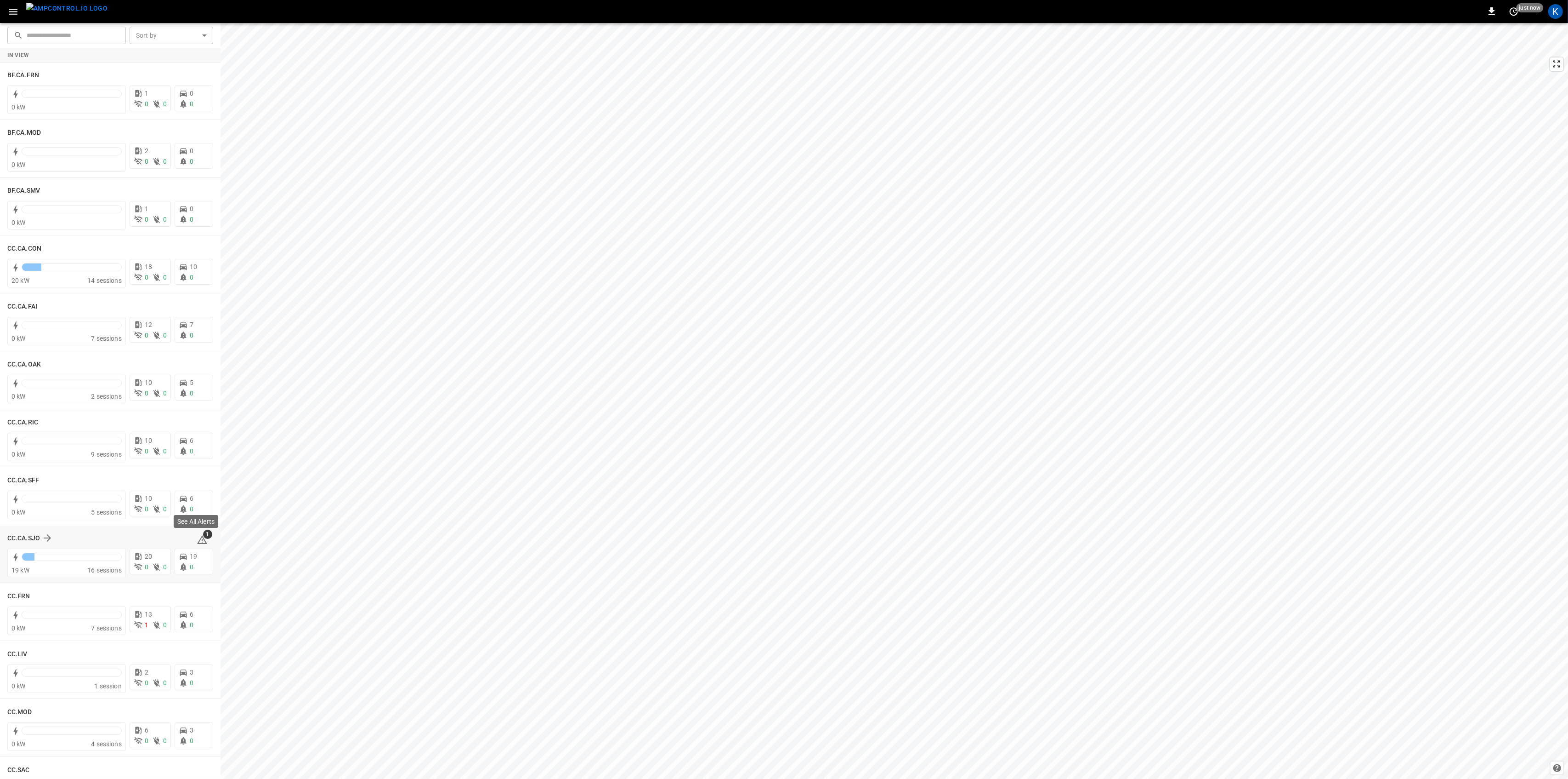
click at [199, 540] on icon at bounding box center [202, 540] width 10 height 9
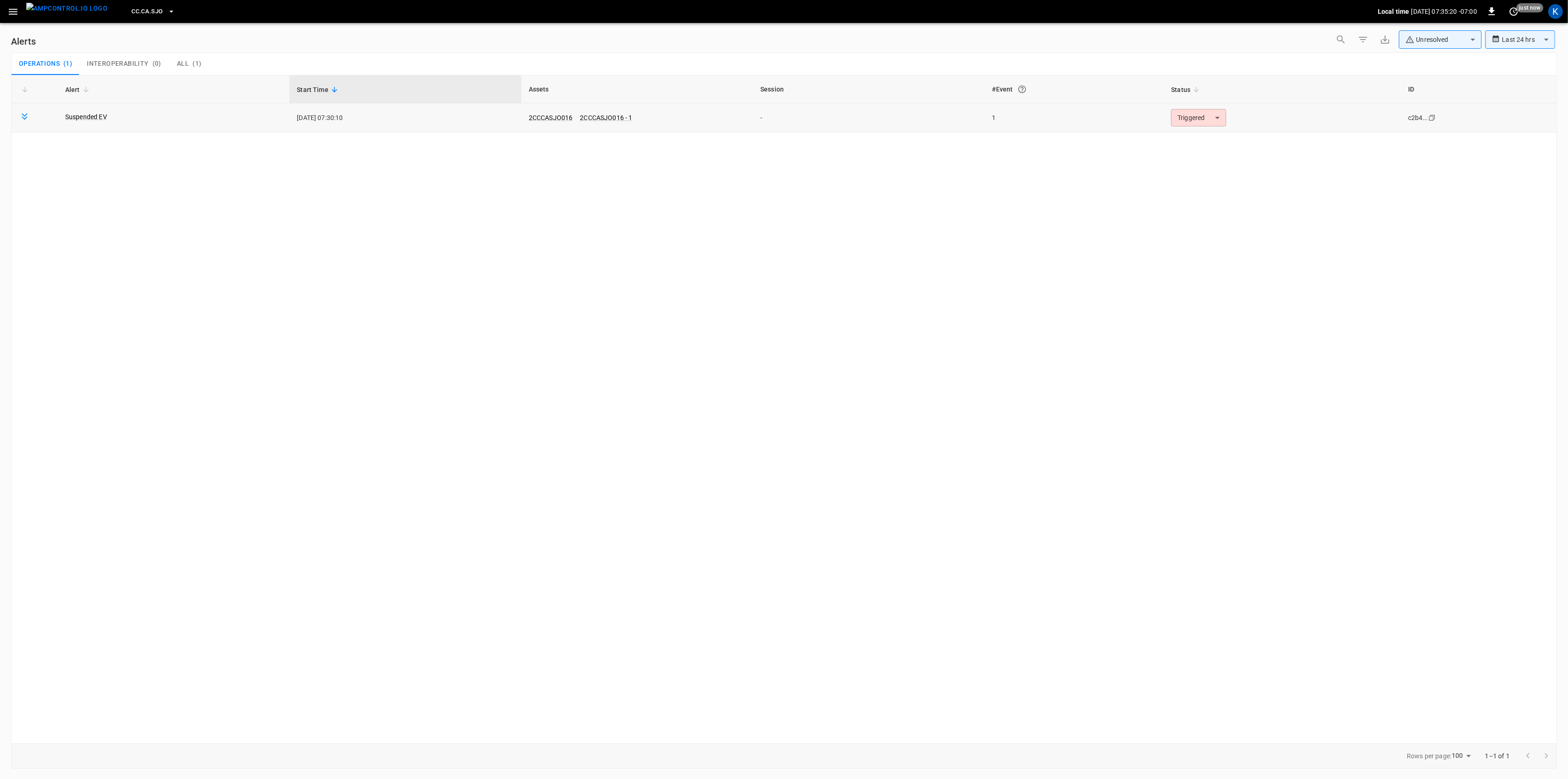
click at [1201, 120] on body "**********" at bounding box center [784, 387] width 1568 height 775
click at [1193, 141] on li "Resolved" at bounding box center [1197, 140] width 58 height 16
click at [8, 7] on icon "button" at bounding box center [13, 12] width 12 height 12
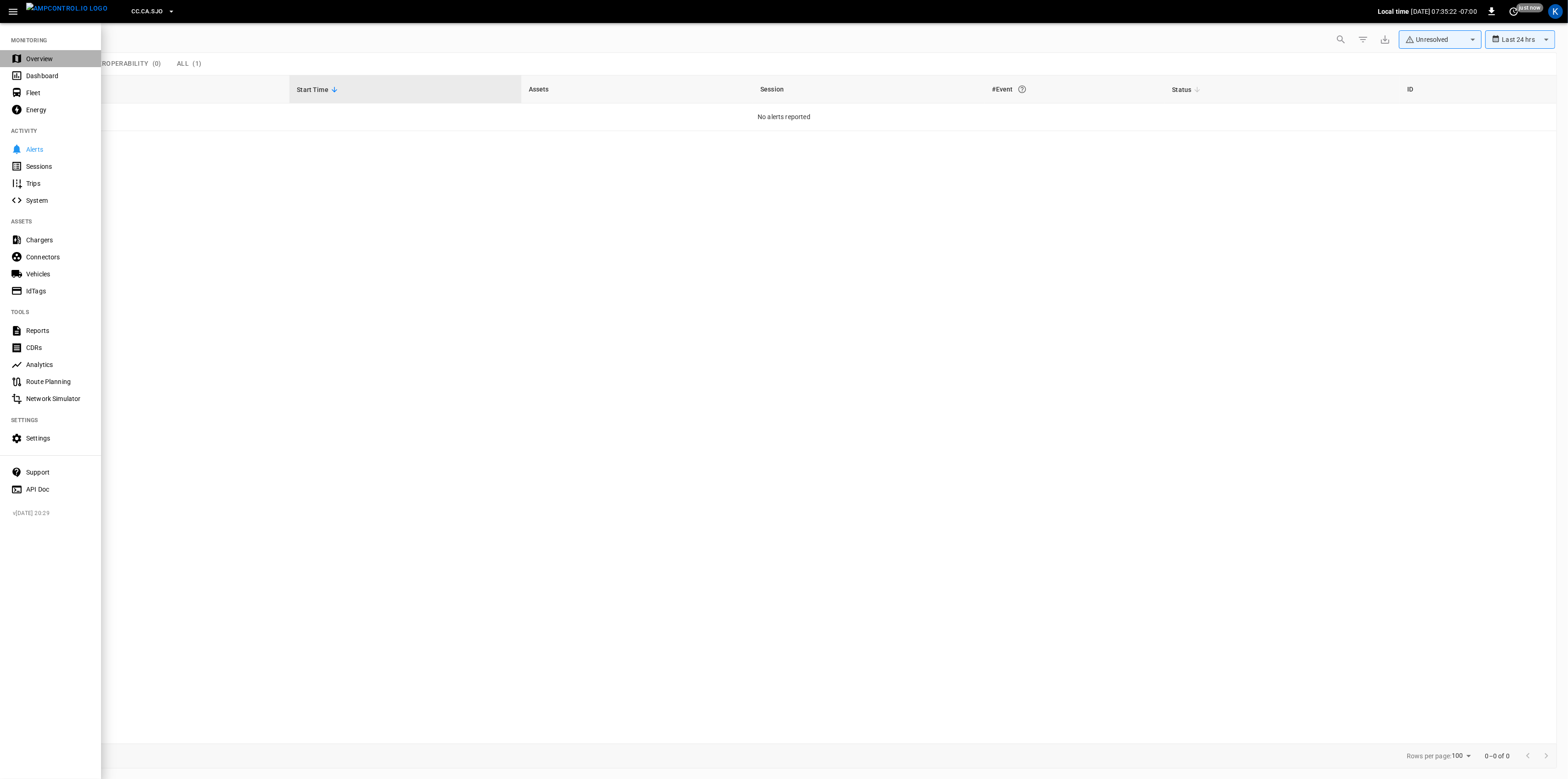
click at [31, 57] on div "Overview" at bounding box center [58, 58] width 64 height 9
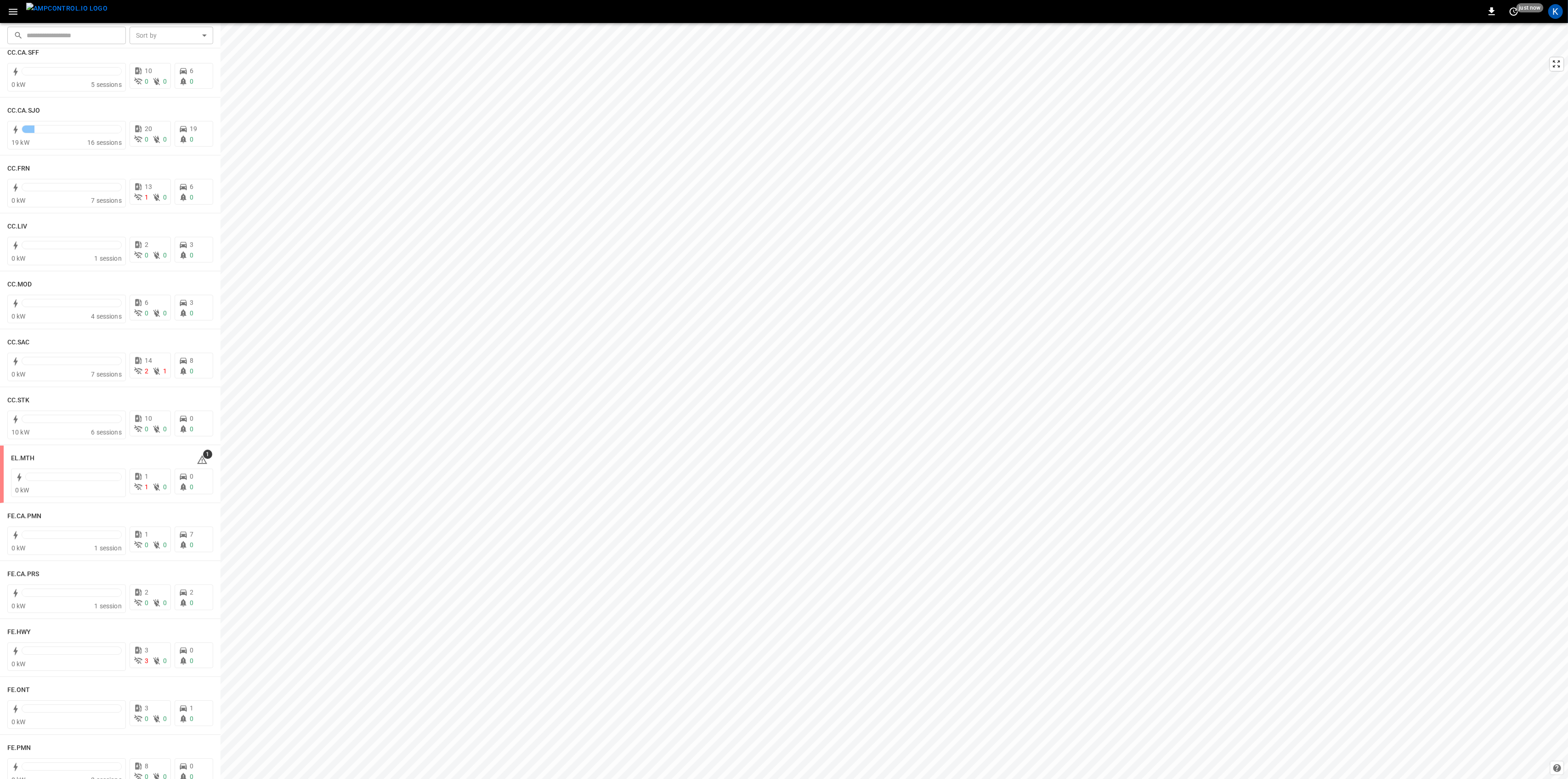
scroll to position [429, 0]
click at [203, 455] on span "1" at bounding box center [208, 453] width 9 height 9
